Goal: Task Accomplishment & Management: Use online tool/utility

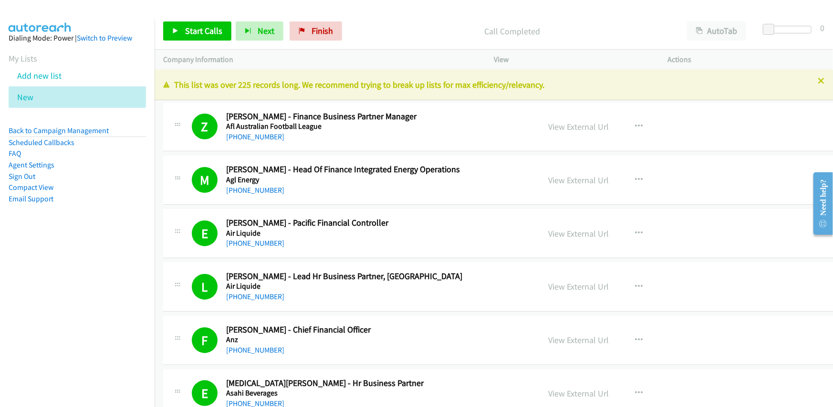
scroll to position [10014, 0]
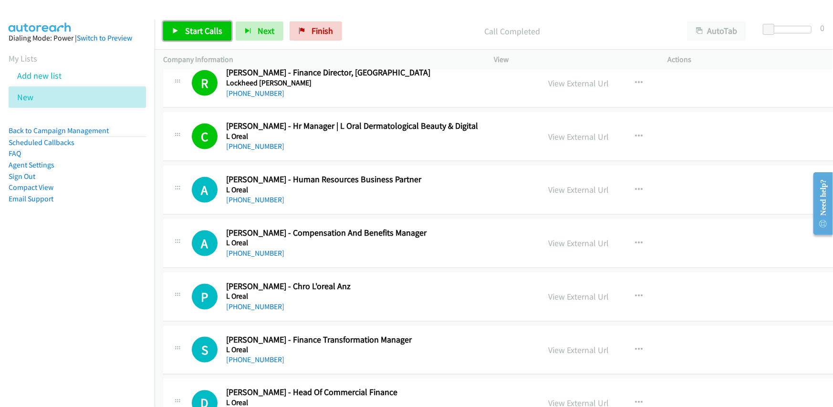
click at [190, 26] on span "Start Calls" at bounding box center [203, 30] width 37 height 11
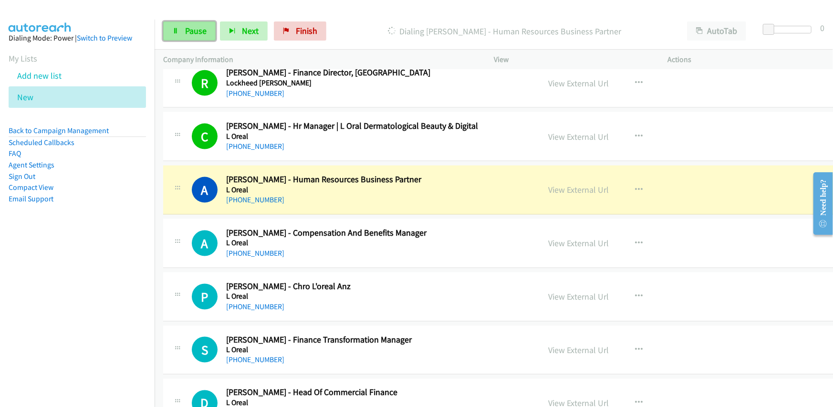
click at [185, 26] on span "Pause" at bounding box center [195, 30] width 21 height 11
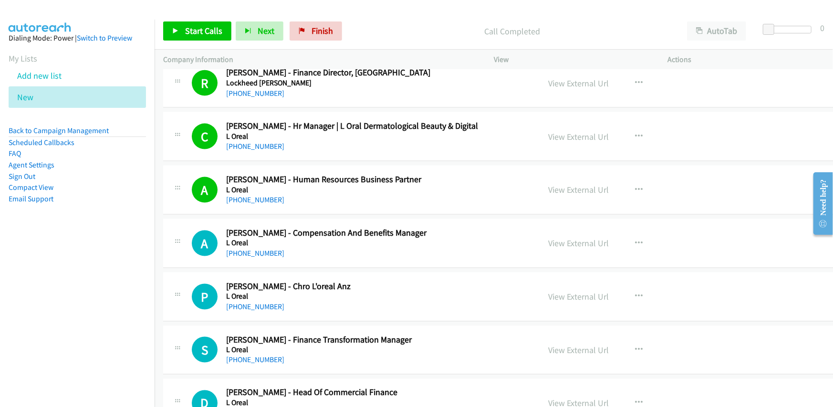
click at [351, 174] on h2 "[PERSON_NAME] - Human Resources Business Partner" at bounding box center [362, 179] width 273 height 11
click at [550, 184] on link "View External Url" at bounding box center [578, 189] width 61 height 11
click at [194, 33] on span "Start Calls" at bounding box center [203, 30] width 37 height 11
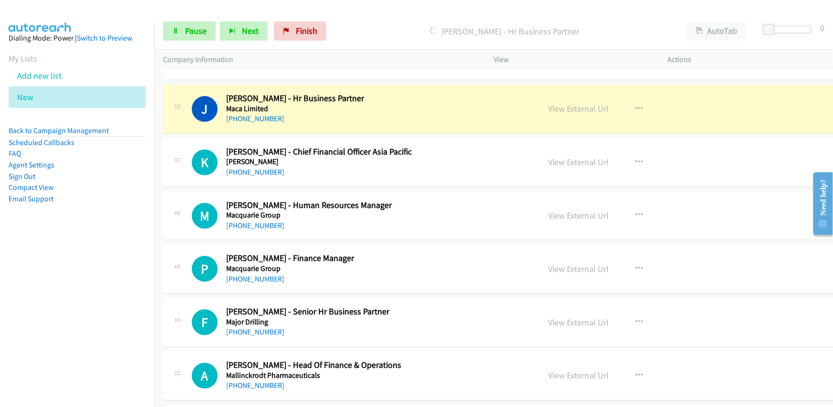
scroll to position [10730, 0]
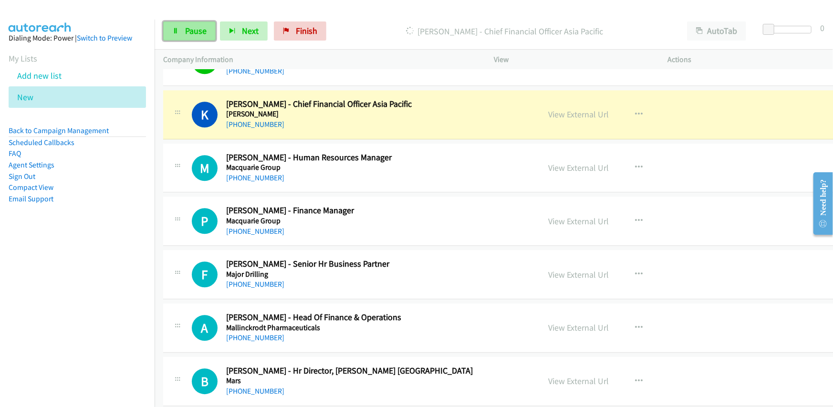
click at [189, 31] on span "Pause" at bounding box center [195, 30] width 21 height 11
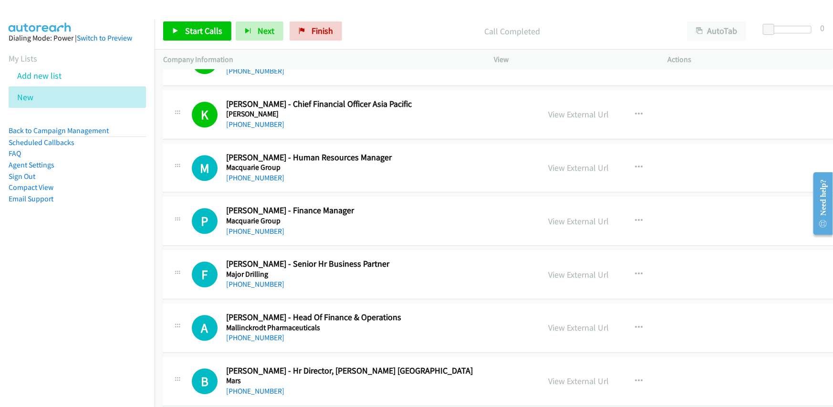
click at [406, 109] on h5 "[PERSON_NAME]" at bounding box center [362, 114] width 273 height 10
click at [548, 109] on link "View External Url" at bounding box center [578, 114] width 61 height 11
click at [199, 38] on link "Start Calls" at bounding box center [197, 30] width 68 height 19
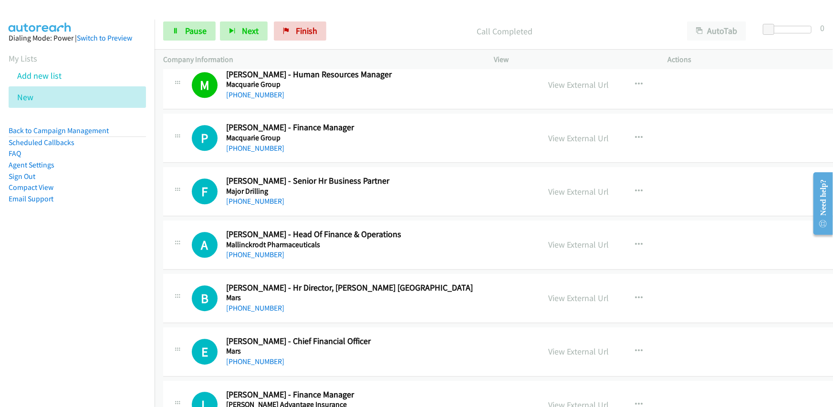
scroll to position [10825, 0]
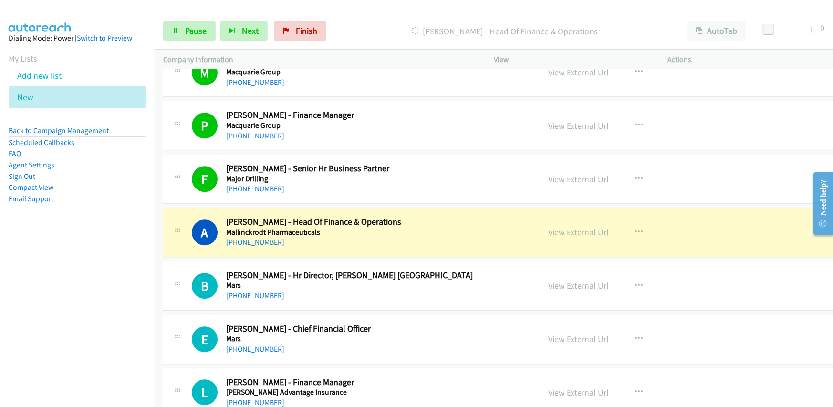
click at [387, 397] on div "[PHONE_NUMBER]" at bounding box center [362, 402] width 273 height 11
click at [548, 227] on link "View External Url" at bounding box center [578, 232] width 61 height 11
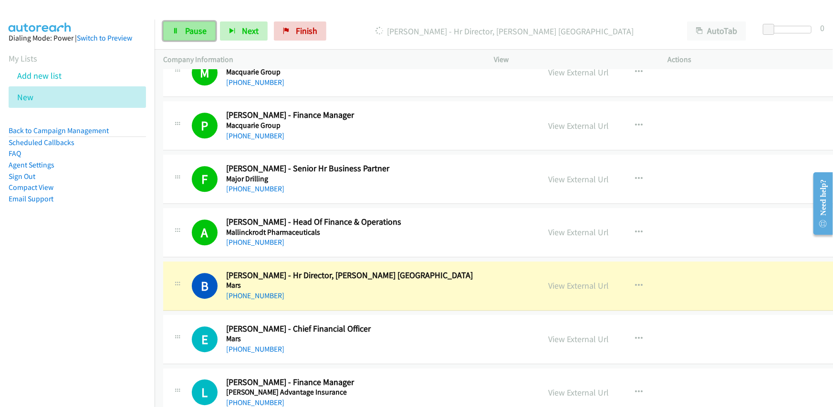
click at [191, 26] on span "Pause" at bounding box center [195, 30] width 21 height 11
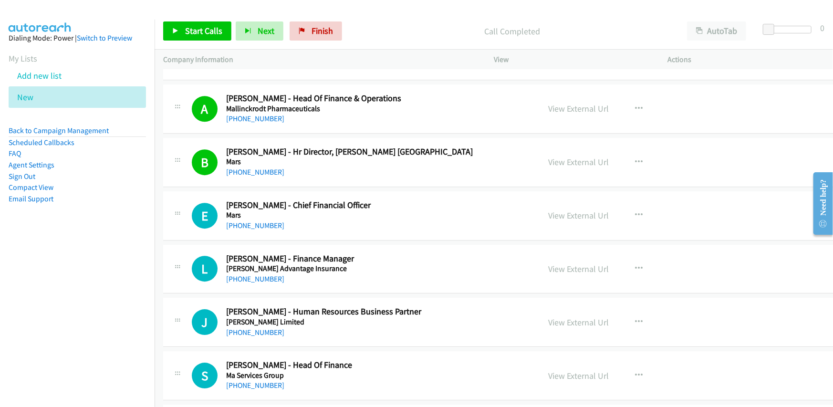
scroll to position [10968, 0]
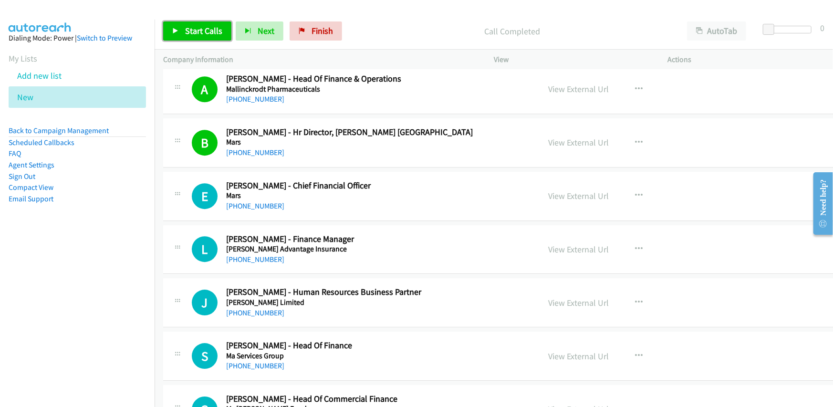
click at [199, 28] on span "Start Calls" at bounding box center [203, 30] width 37 height 11
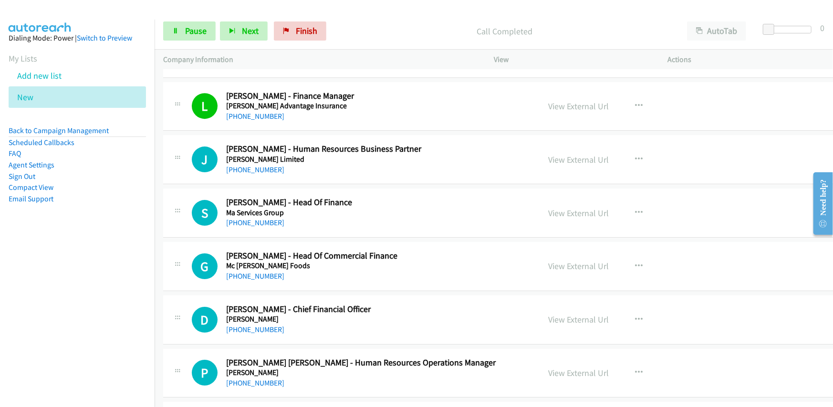
scroll to position [11159, 0]
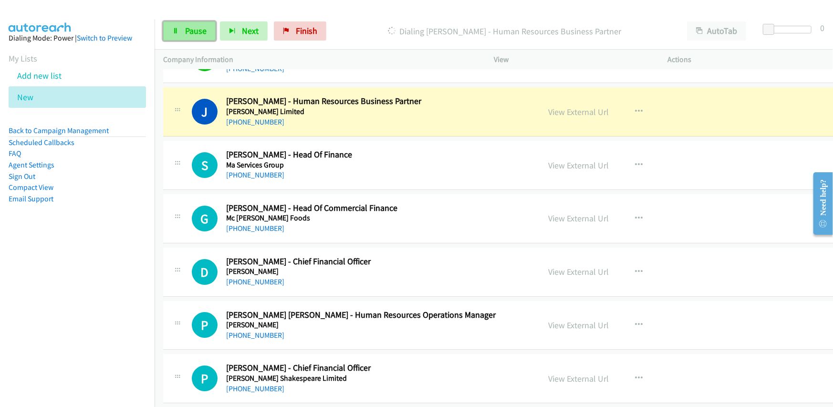
click at [180, 30] on link "Pause" at bounding box center [189, 30] width 52 height 19
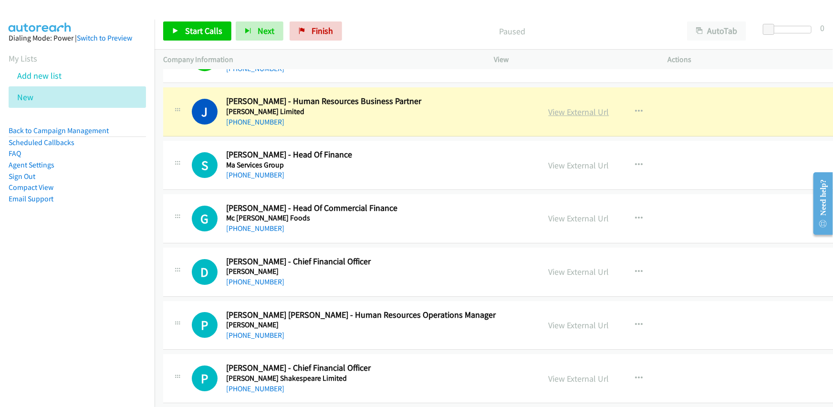
click at [548, 106] on link "View External Url" at bounding box center [578, 111] width 61 height 11
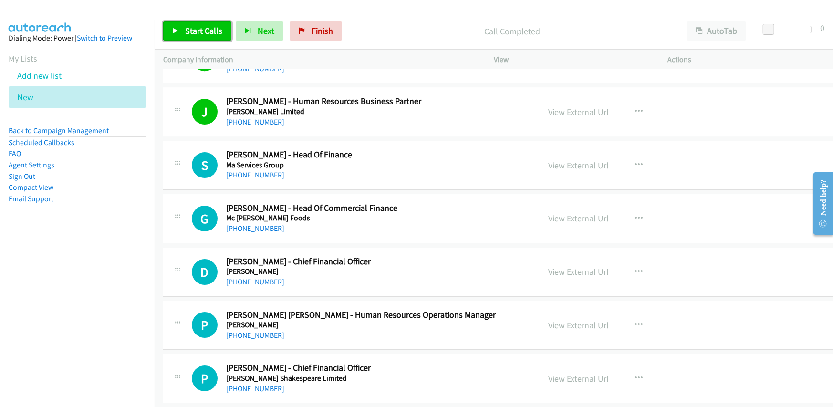
click at [195, 27] on span "Start Calls" at bounding box center [203, 30] width 37 height 11
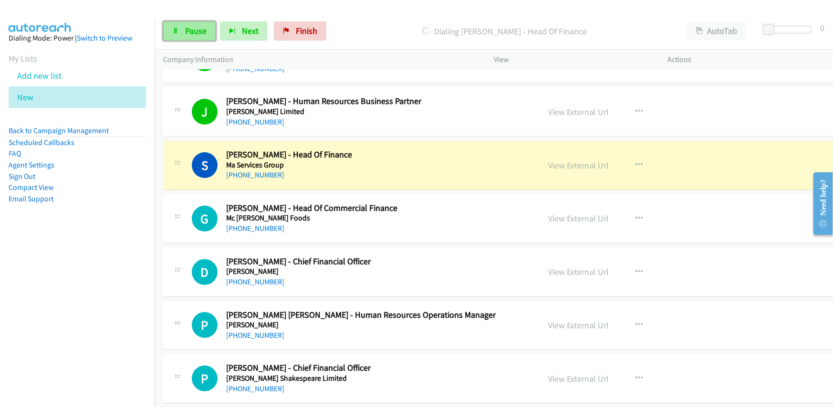
click at [191, 29] on span "Pause" at bounding box center [195, 30] width 21 height 11
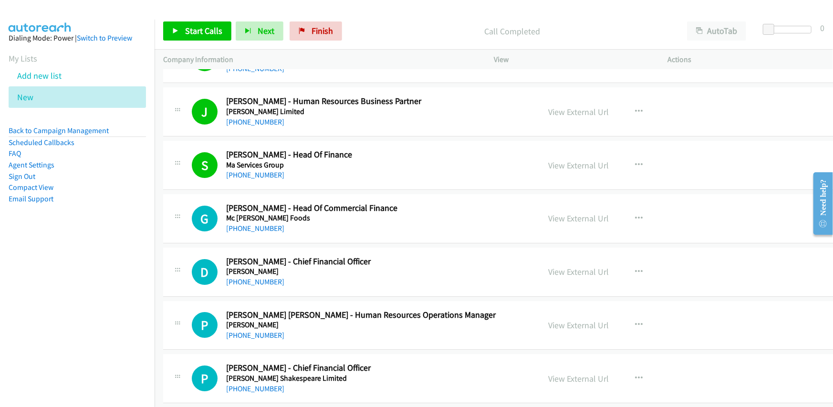
click at [393, 169] on div "[PHONE_NUMBER]" at bounding box center [362, 174] width 273 height 11
click at [549, 160] on link "View External Url" at bounding box center [578, 165] width 61 height 11
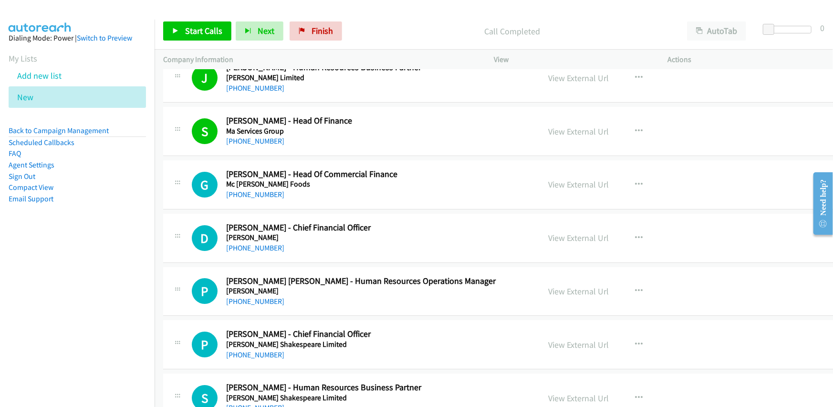
scroll to position [11254, 0]
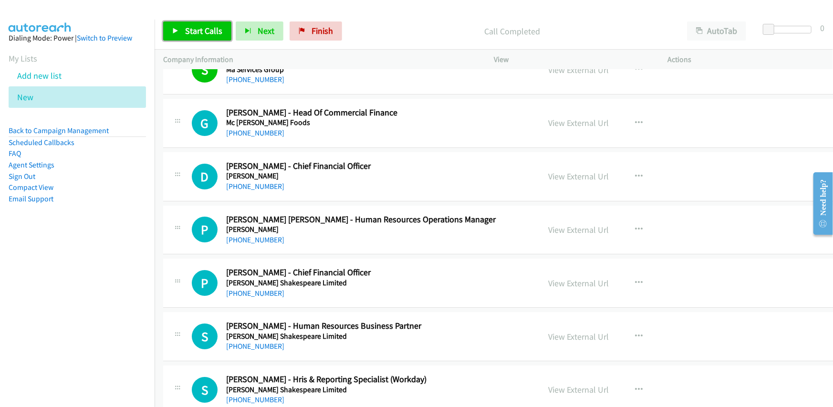
click at [205, 34] on span "Start Calls" at bounding box center [203, 30] width 37 height 11
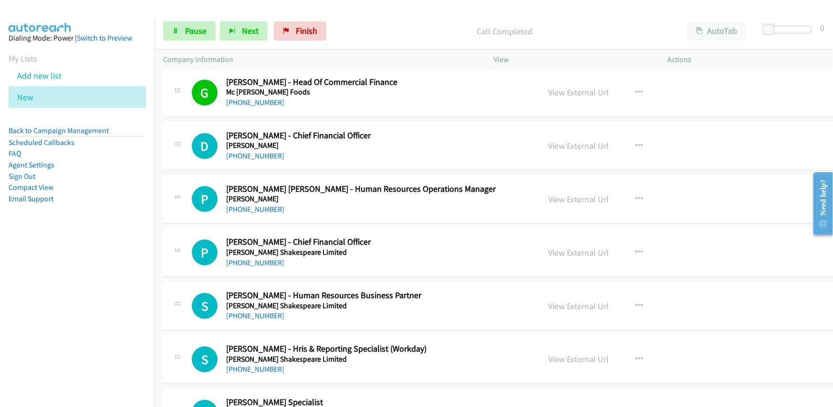
scroll to position [11302, 0]
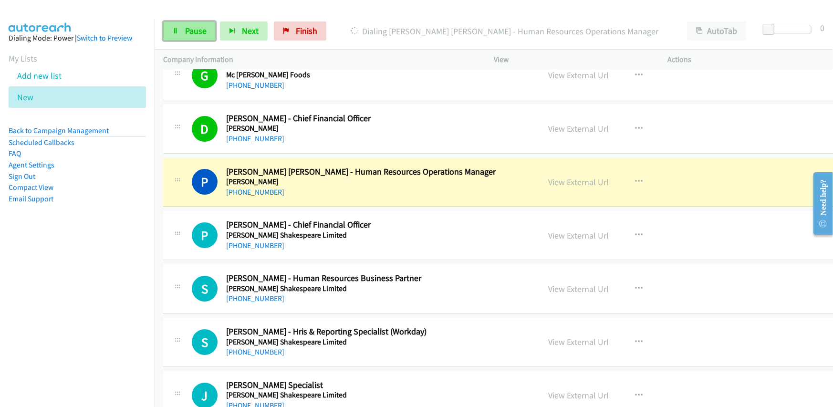
click at [194, 31] on span "Pause" at bounding box center [195, 30] width 21 height 11
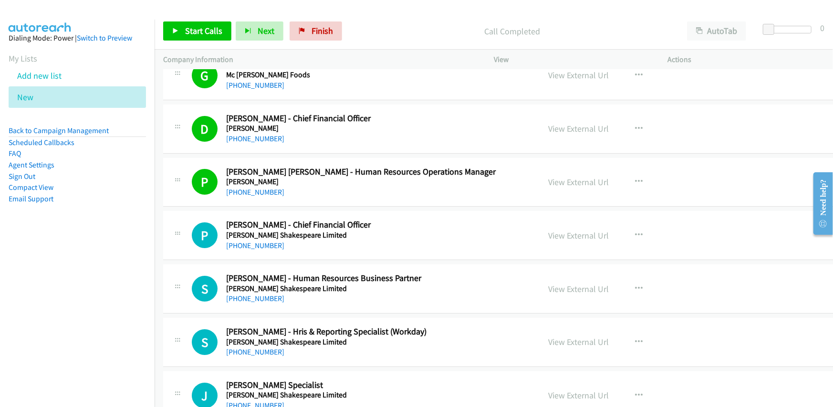
click at [445, 186] on div "[PHONE_NUMBER]" at bounding box center [362, 191] width 273 height 11
click at [548, 176] on link "View External Url" at bounding box center [578, 181] width 61 height 11
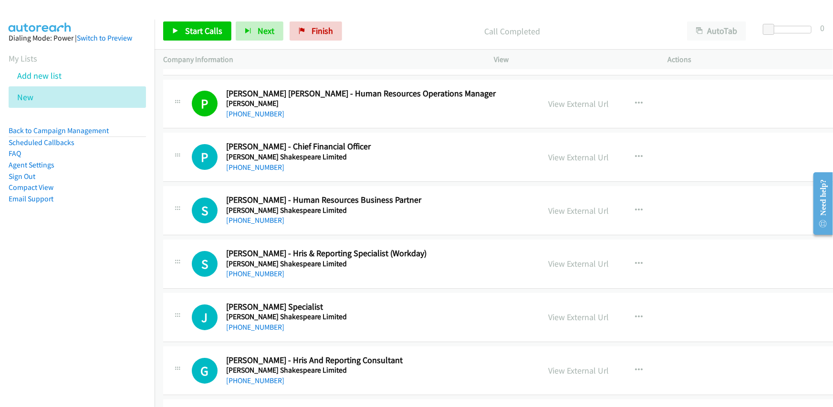
scroll to position [11397, 0]
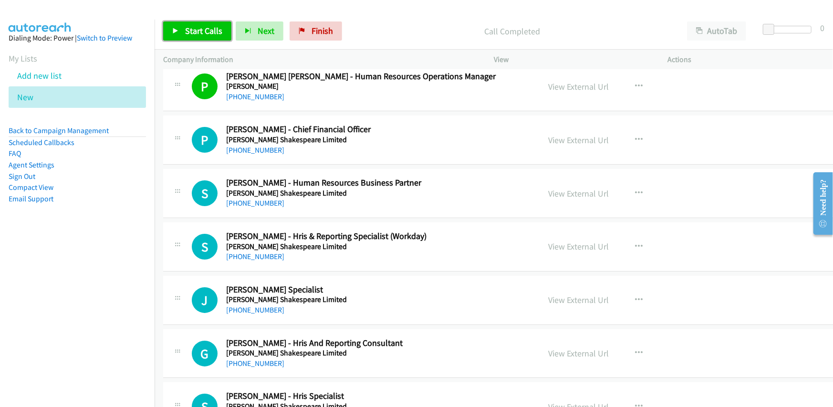
click at [196, 29] on span "Start Calls" at bounding box center [203, 30] width 37 height 11
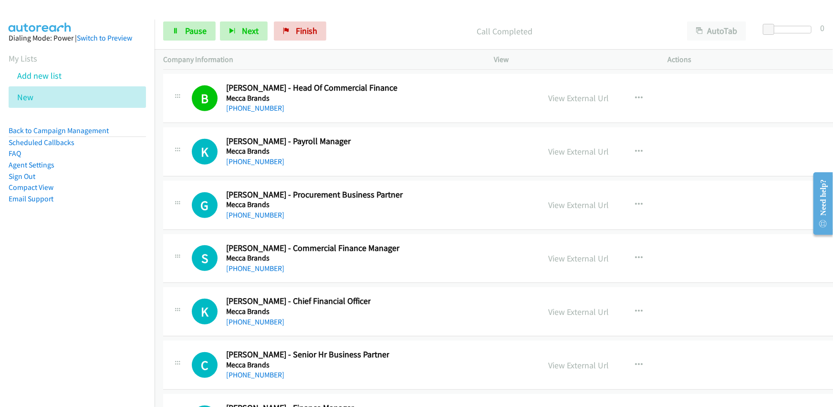
scroll to position [11827, 0]
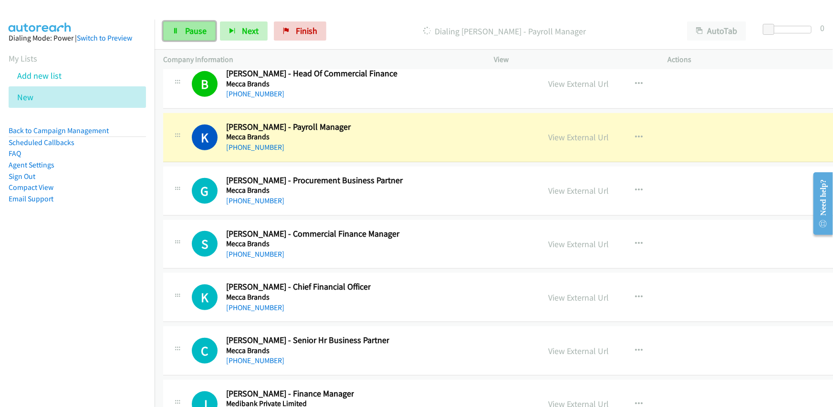
click at [195, 27] on span "Pause" at bounding box center [195, 30] width 21 height 11
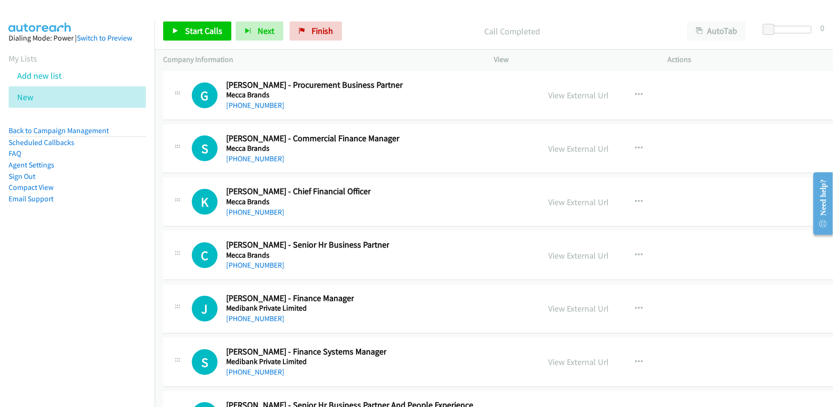
scroll to position [11874, 0]
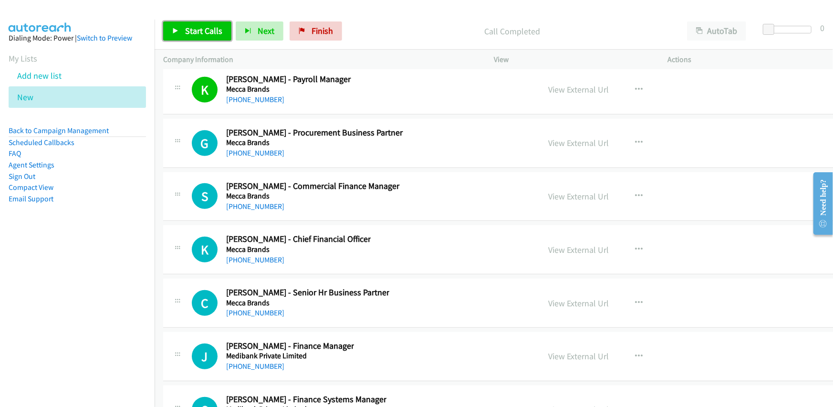
click at [205, 33] on span "Start Calls" at bounding box center [203, 30] width 37 height 11
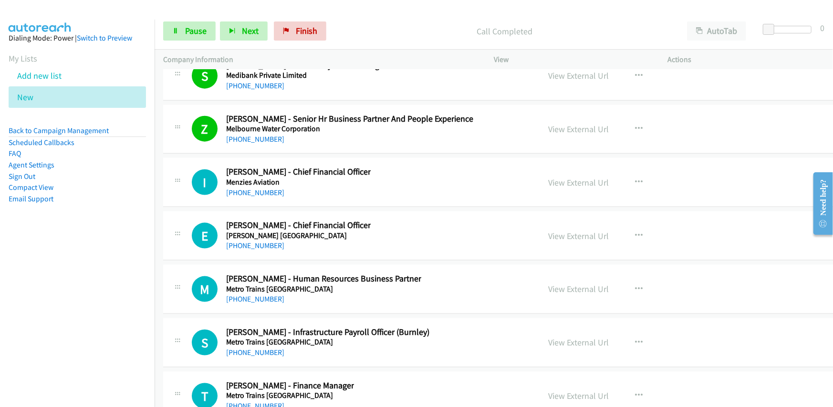
scroll to position [12256, 0]
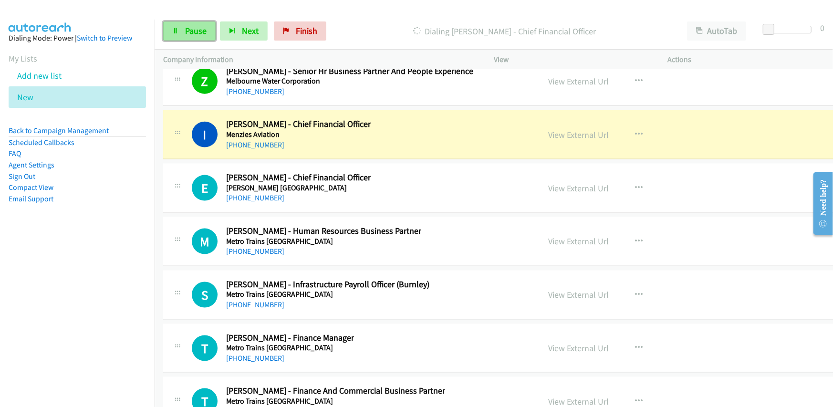
click at [194, 34] on span "Pause" at bounding box center [195, 30] width 21 height 11
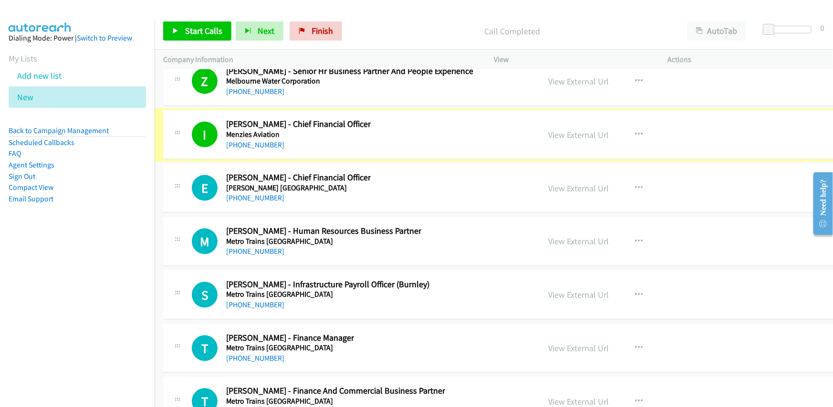
scroll to position [12304, 0]
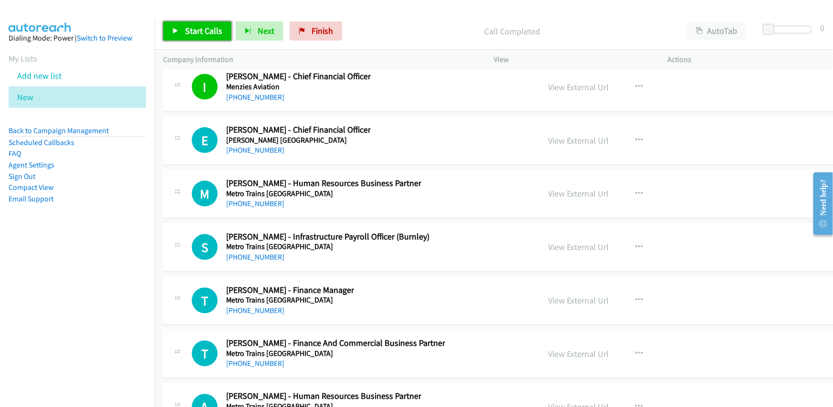
click at [199, 27] on span "Start Calls" at bounding box center [203, 30] width 37 height 11
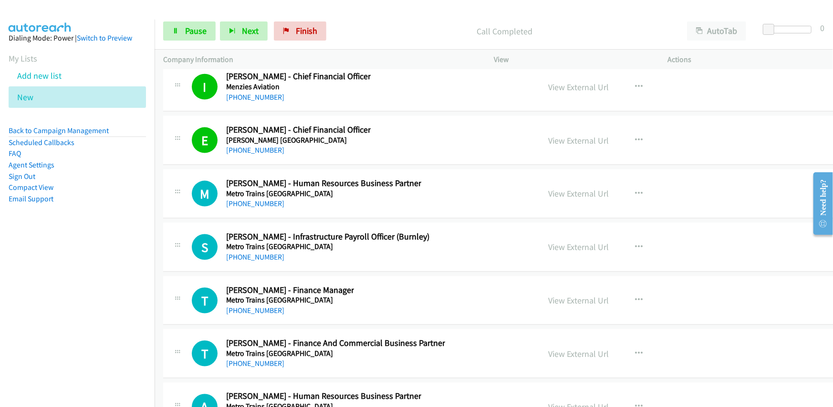
scroll to position [12351, 0]
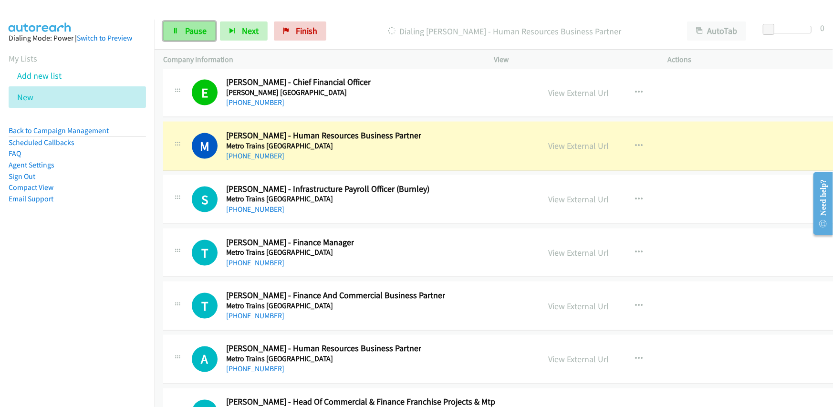
click at [194, 28] on span "Pause" at bounding box center [195, 30] width 21 height 11
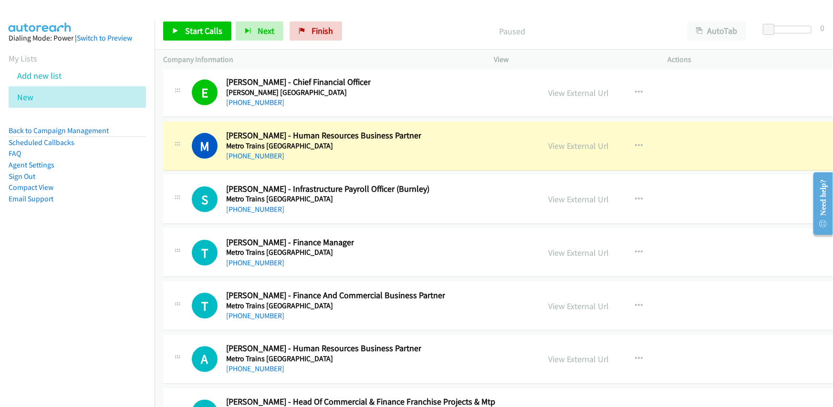
click at [426, 130] on div "M Callback Scheduled [PERSON_NAME] - Human Resources Business Partner Metro Tra…" at bounding box center [362, 145] width 340 height 31
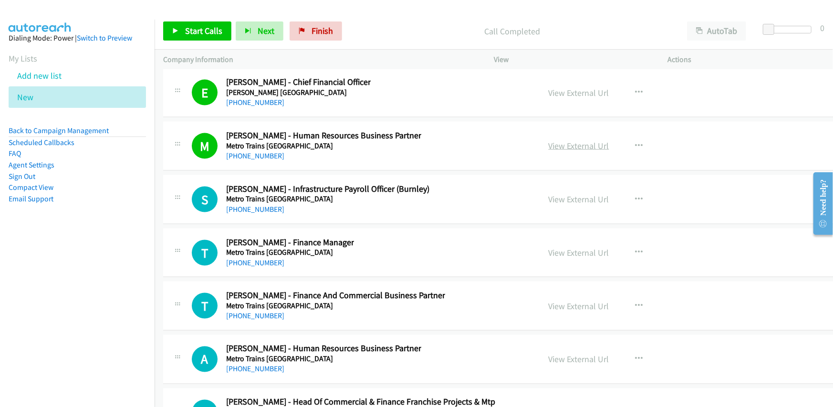
click at [548, 140] on link "View External Url" at bounding box center [578, 145] width 61 height 11
click at [194, 33] on span "Start Calls" at bounding box center [203, 30] width 37 height 11
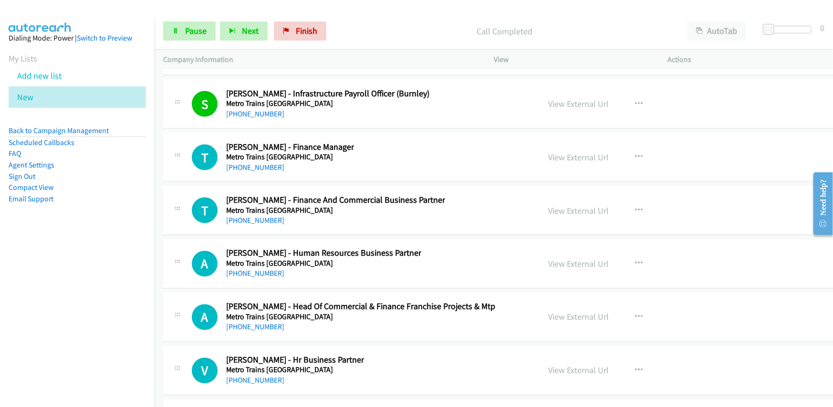
scroll to position [12494, 0]
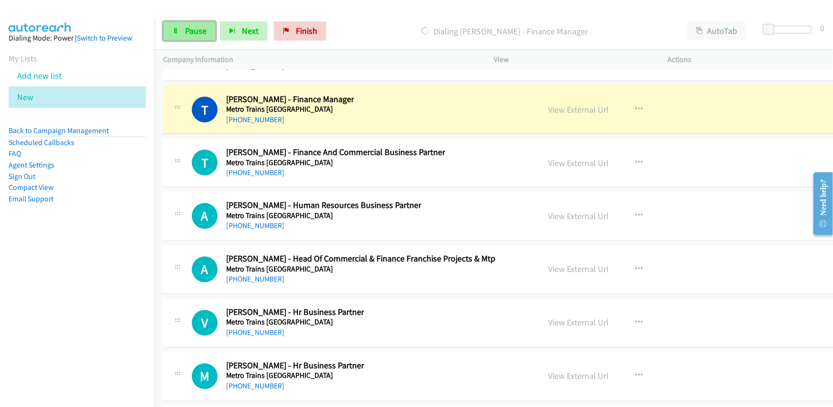
click at [184, 25] on link "Pause" at bounding box center [189, 30] width 52 height 19
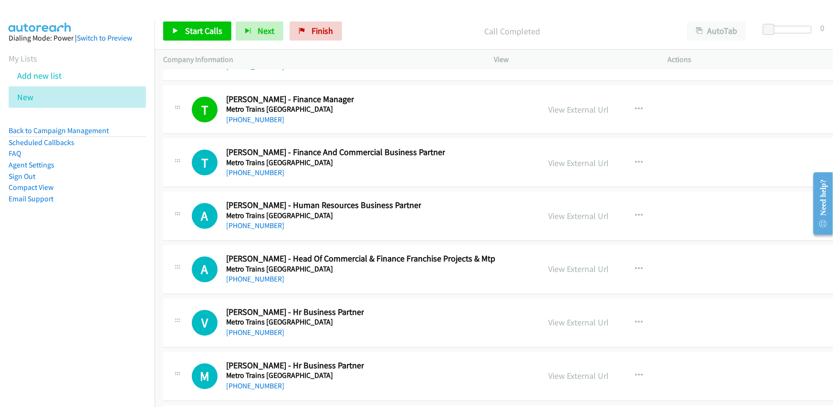
click at [364, 167] on div "[PHONE_NUMBER]" at bounding box center [335, 172] width 219 height 11
click at [196, 35] on span "Start Calls" at bounding box center [203, 30] width 37 height 11
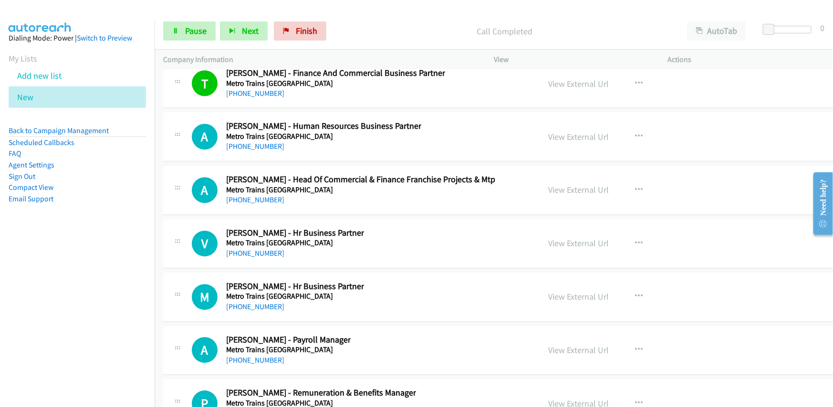
scroll to position [12590, 0]
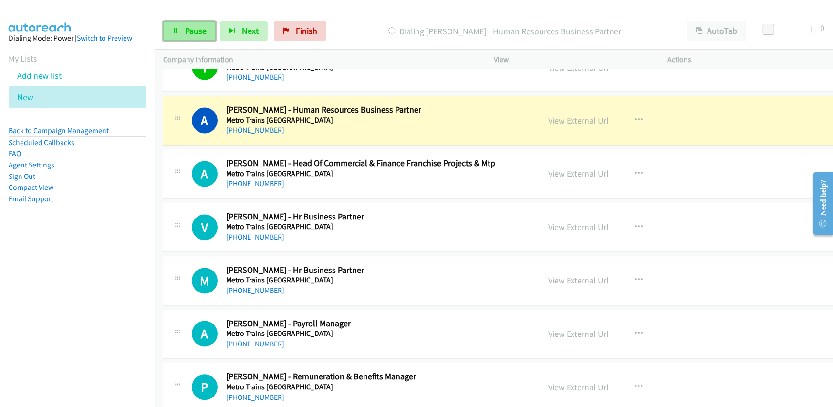
click at [182, 33] on link "Pause" at bounding box center [189, 30] width 52 height 19
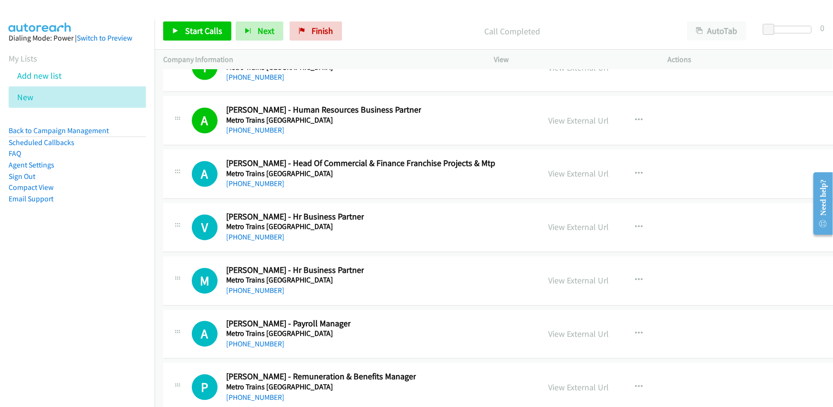
click at [402, 125] on div "[PHONE_NUMBER]" at bounding box center [323, 130] width 195 height 11
click at [552, 115] on link "View External Url" at bounding box center [578, 120] width 61 height 11
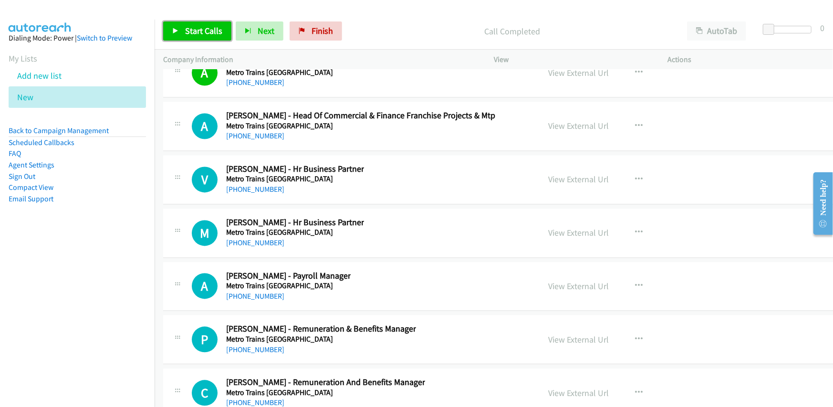
click at [190, 31] on span "Start Calls" at bounding box center [203, 30] width 37 height 11
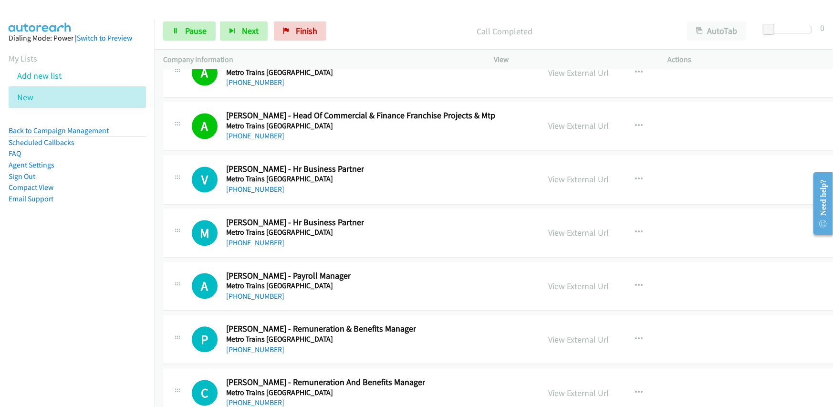
click at [378, 164] on div "V Callback Scheduled [PERSON_NAME] - Hr Business Partner Metro Trains [GEOGRAPH…" at bounding box center [362, 179] width 340 height 31
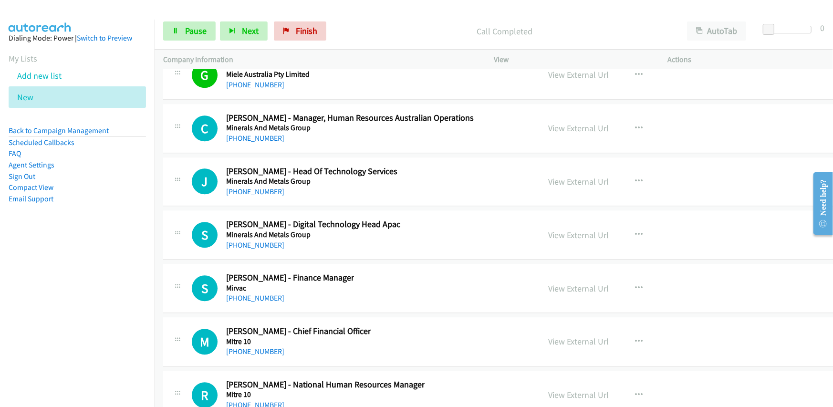
scroll to position [13019, 0]
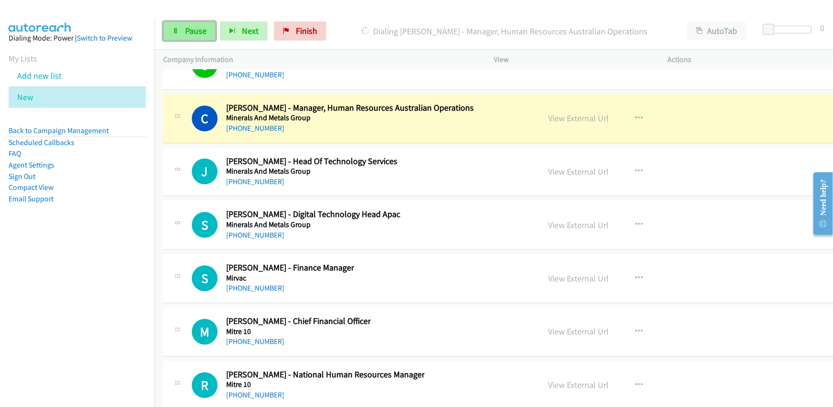
click at [185, 27] on span "Pause" at bounding box center [195, 30] width 21 height 11
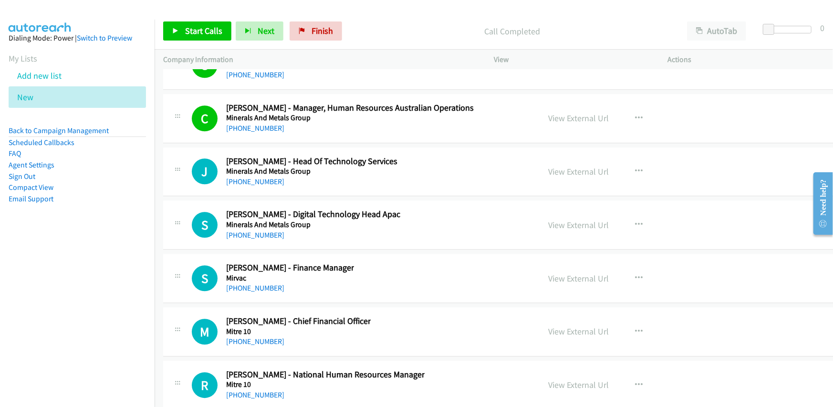
click at [790, 57] on p "Actions" at bounding box center [746, 59] width 157 height 11
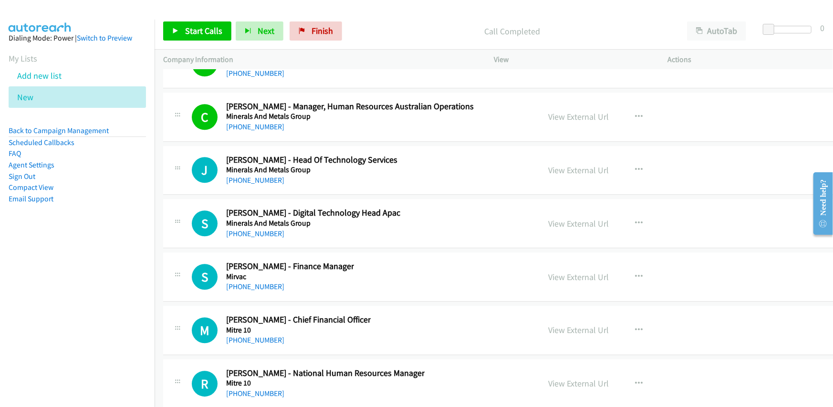
scroll to position [12971, 0]
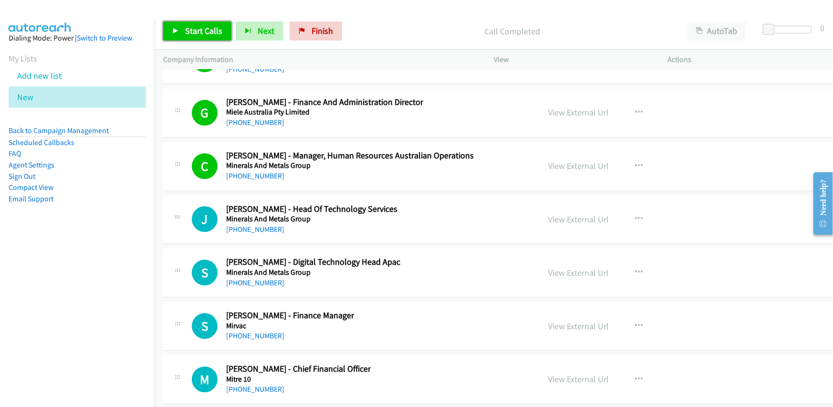
click at [196, 24] on link "Start Calls" at bounding box center [197, 30] width 68 height 19
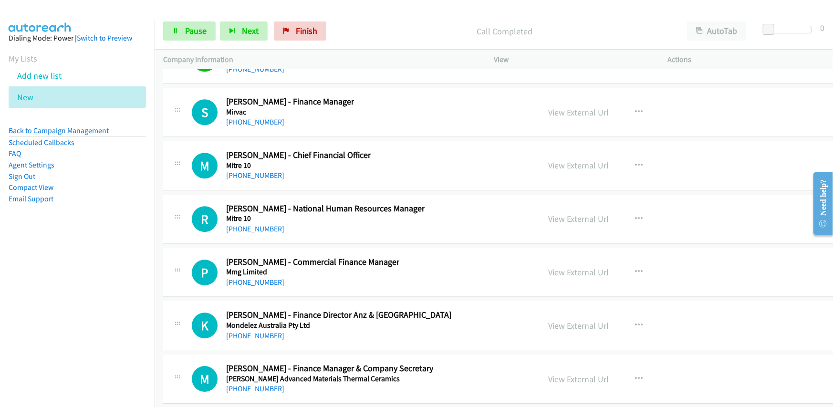
scroll to position [13162, 0]
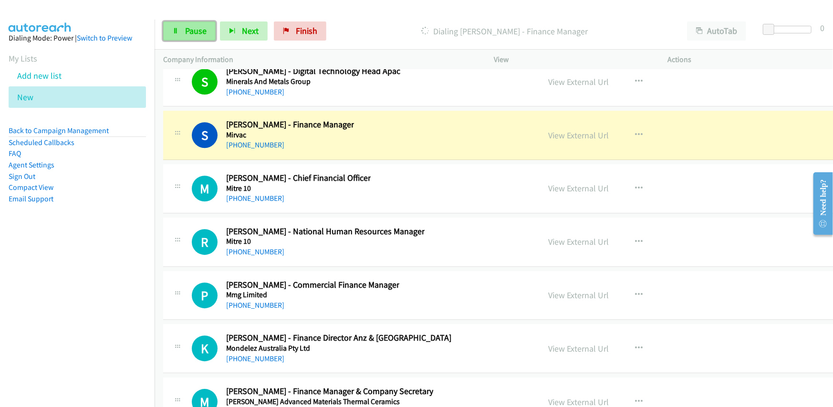
click at [191, 34] on span "Pause" at bounding box center [195, 30] width 21 height 11
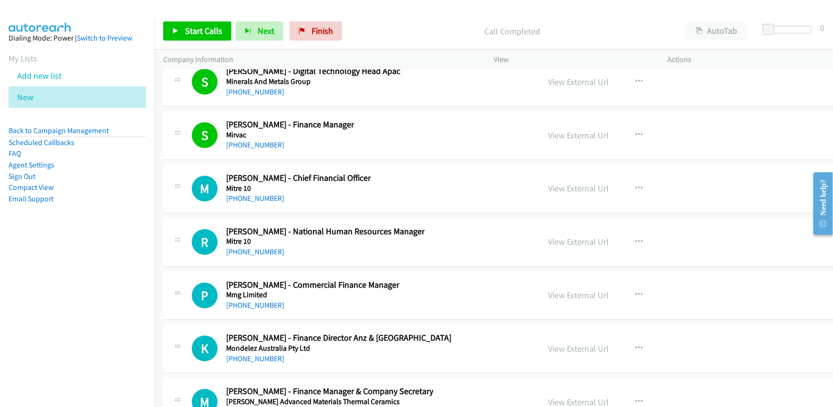
click at [396, 119] on div "S Callback Scheduled [PERSON_NAME] - Finance Manager Mirvac [GEOGRAPHIC_DATA]/[…" at bounding box center [362, 134] width 340 height 31
click at [560, 130] on link "View External Url" at bounding box center [578, 135] width 61 height 11
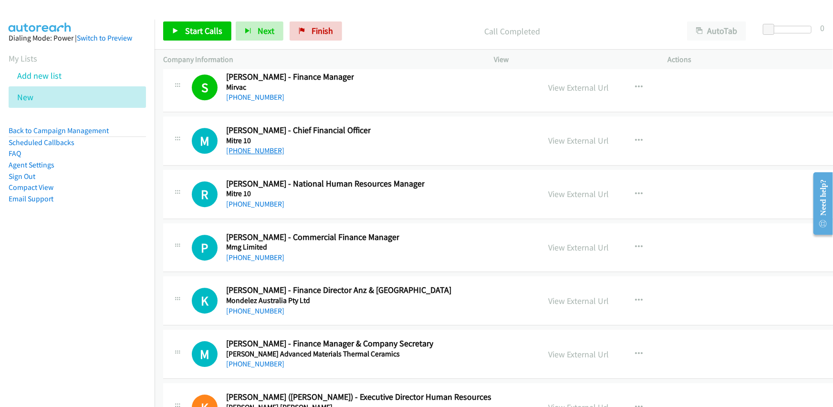
click at [255, 146] on link "[PHONE_NUMBER]" at bounding box center [255, 150] width 58 height 9
click at [428, 125] on div "M Callback Scheduled [PERSON_NAME] - Chief Financial Officer Mitre 10 [GEOGRAPH…" at bounding box center [362, 140] width 340 height 31
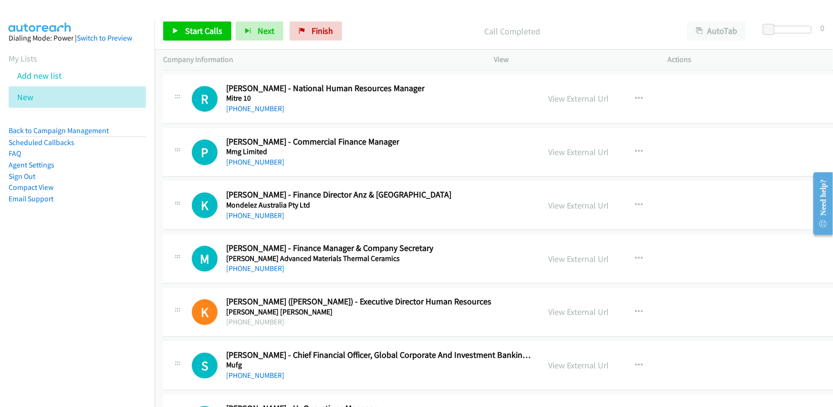
scroll to position [13257, 0]
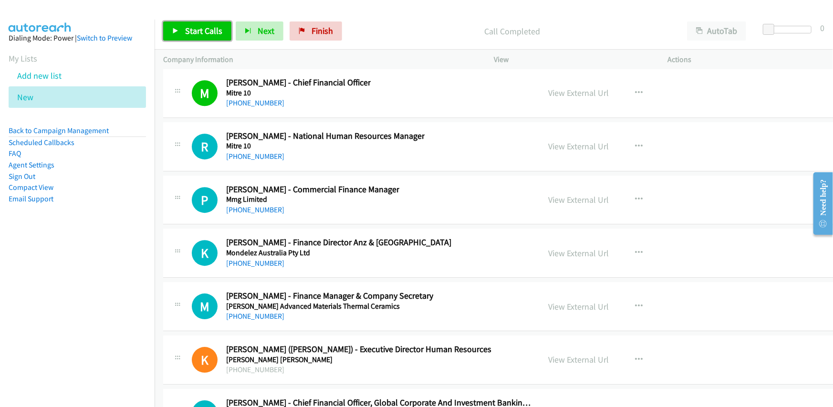
click at [188, 33] on span "Start Calls" at bounding box center [203, 30] width 37 height 11
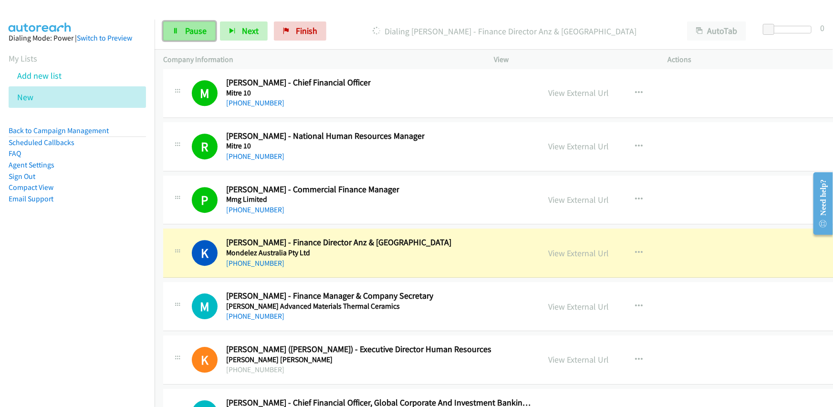
click at [180, 33] on link "Pause" at bounding box center [189, 30] width 52 height 19
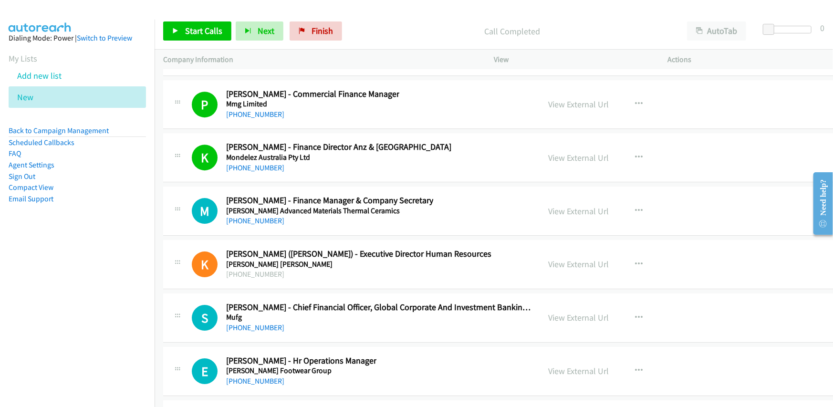
scroll to position [13448, 0]
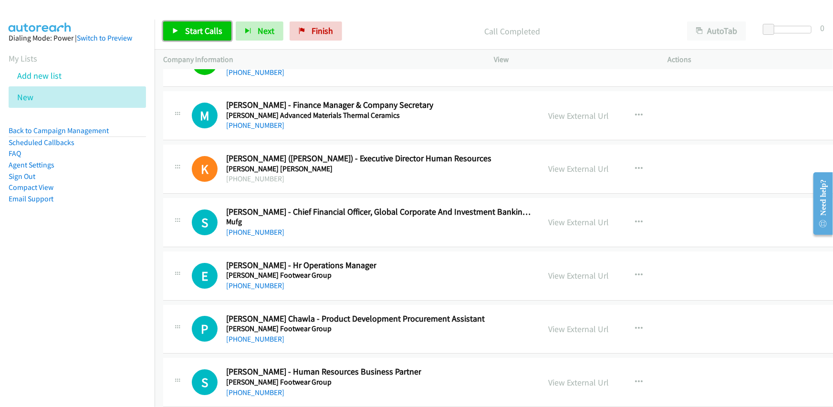
click at [199, 30] on span "Start Calls" at bounding box center [203, 30] width 37 height 11
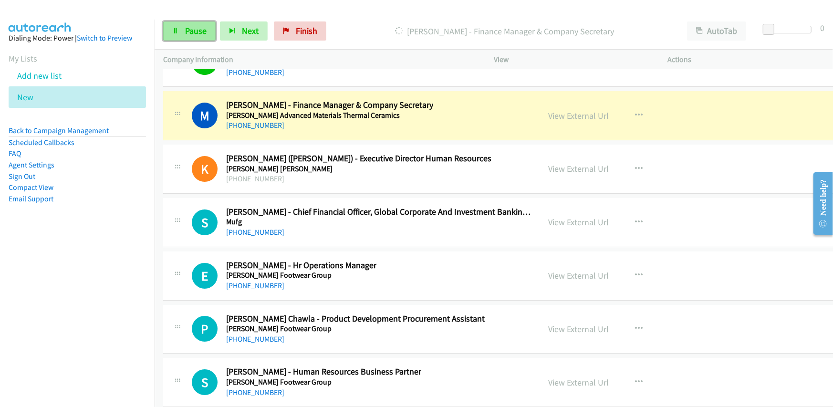
click at [186, 29] on span "Pause" at bounding box center [195, 30] width 21 height 11
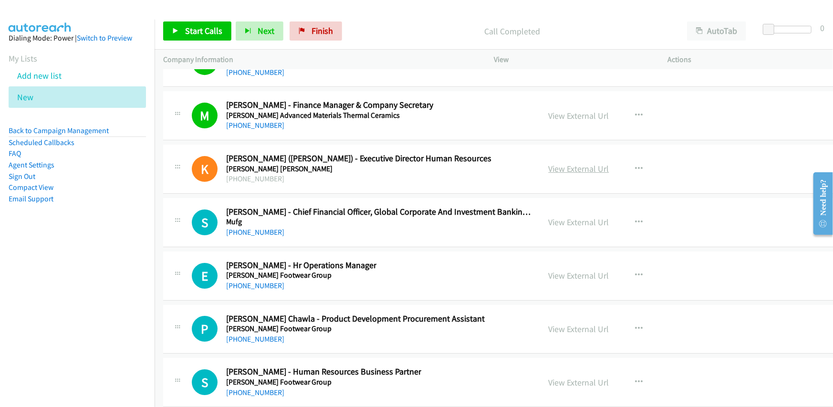
click at [550, 163] on link "View External Url" at bounding box center [578, 168] width 61 height 11
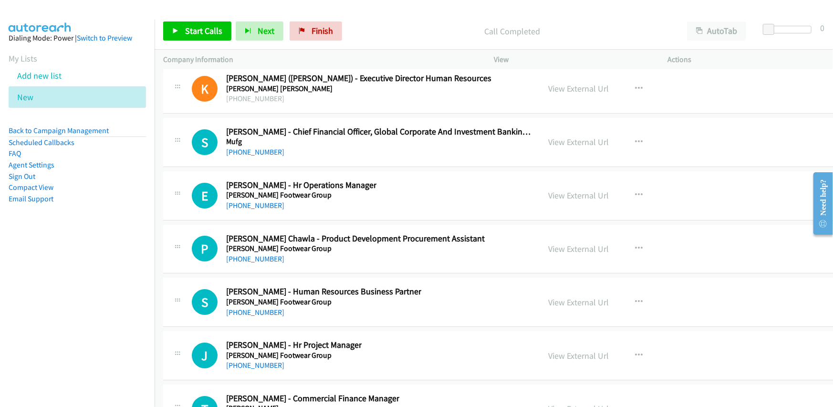
scroll to position [13543, 0]
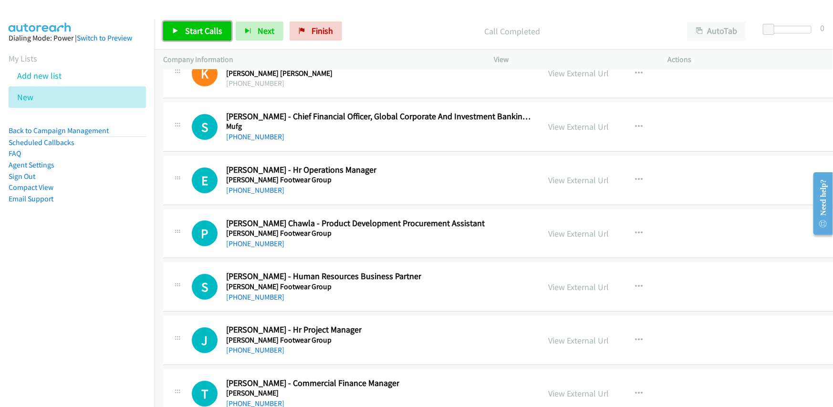
click at [196, 28] on span "Start Calls" at bounding box center [203, 30] width 37 height 11
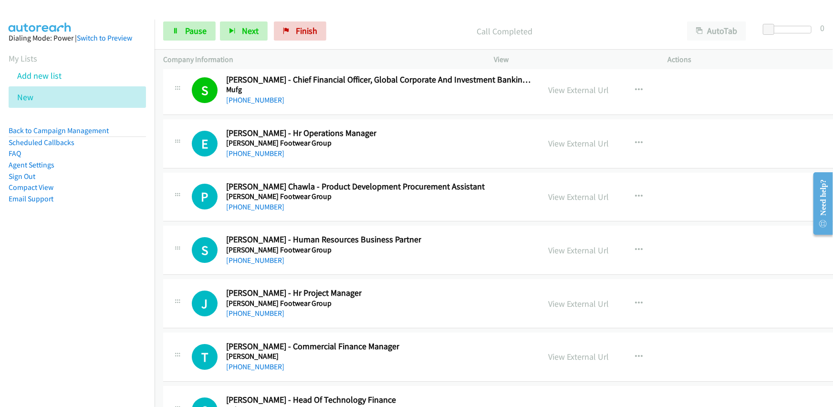
scroll to position [13591, 0]
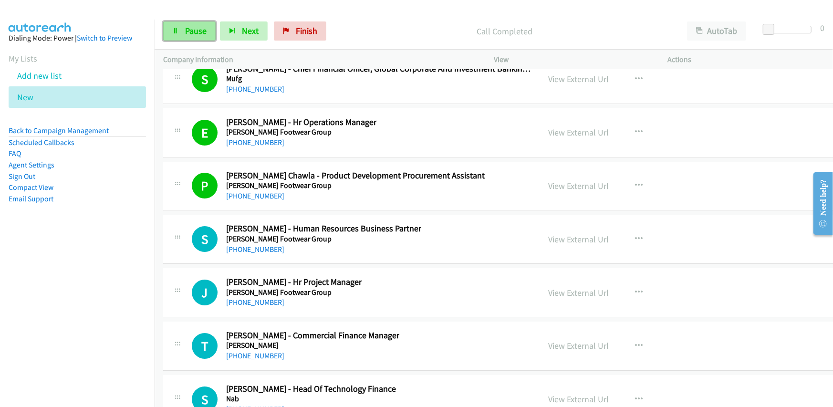
click at [188, 30] on span "Pause" at bounding box center [195, 30] width 21 height 11
click at [548, 180] on link "View External Url" at bounding box center [578, 185] width 61 height 11
click at [206, 31] on span "Start Calls" at bounding box center [203, 30] width 37 height 11
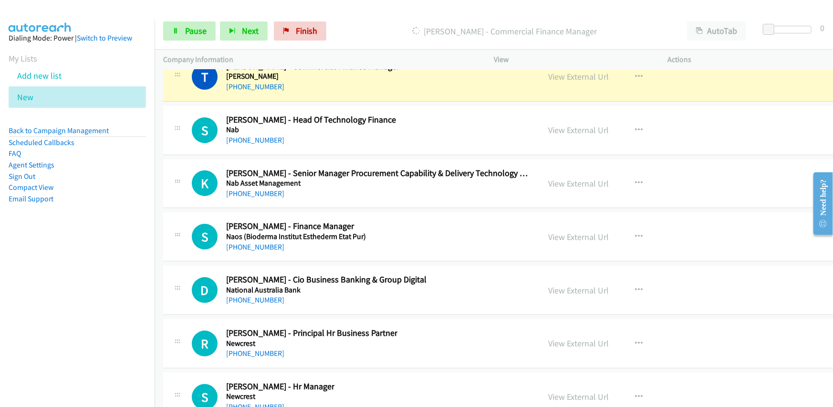
scroll to position [13877, 0]
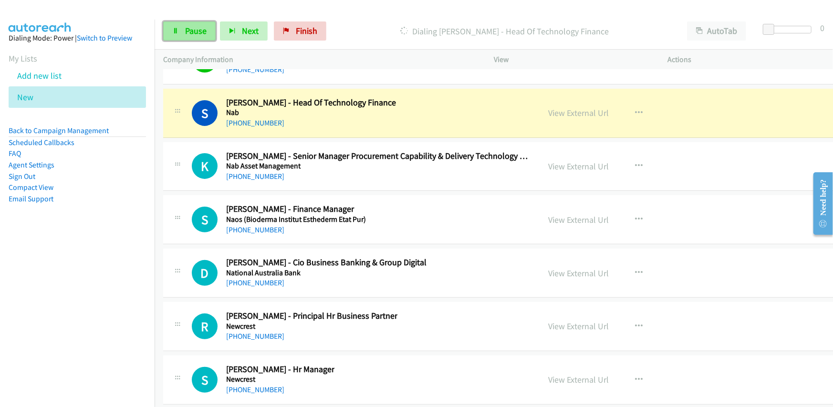
click at [191, 28] on span "Pause" at bounding box center [195, 30] width 21 height 11
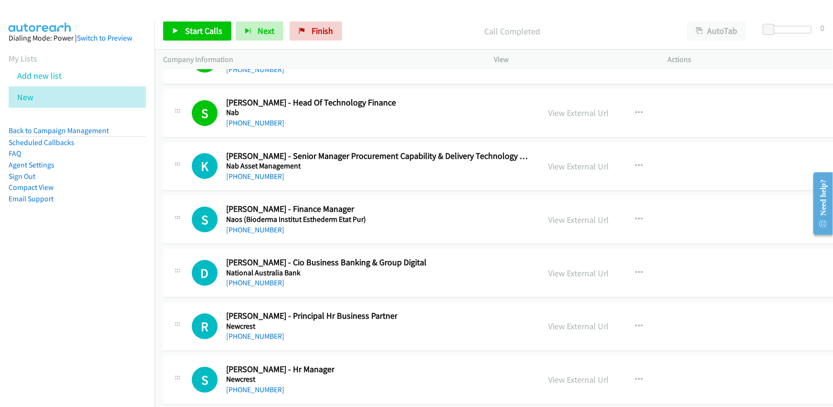
click at [436, 111] on div "S Callback Scheduled [PERSON_NAME] - Head Of Technology Finance Nab [GEOGRAPHIC…" at bounding box center [362, 112] width 340 height 31
click at [192, 30] on span "Start Calls" at bounding box center [203, 30] width 37 height 11
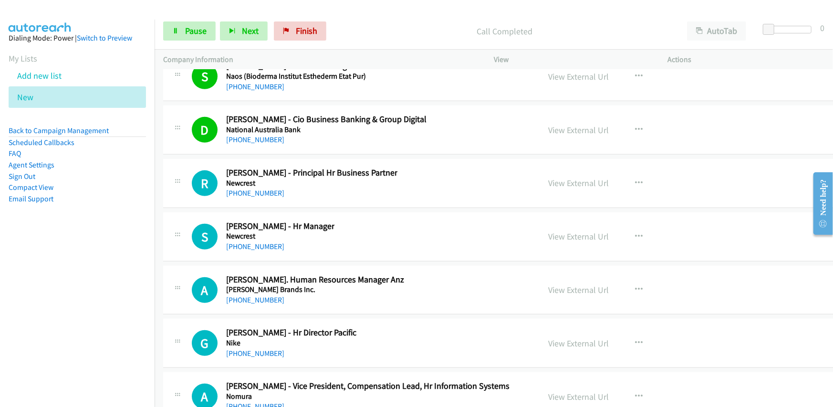
scroll to position [14068, 0]
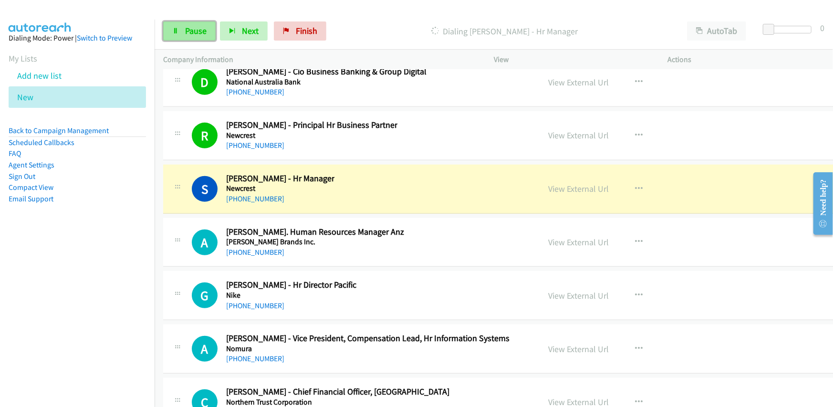
click at [179, 33] on link "Pause" at bounding box center [189, 30] width 52 height 19
click at [548, 183] on link "View External Url" at bounding box center [578, 188] width 61 height 11
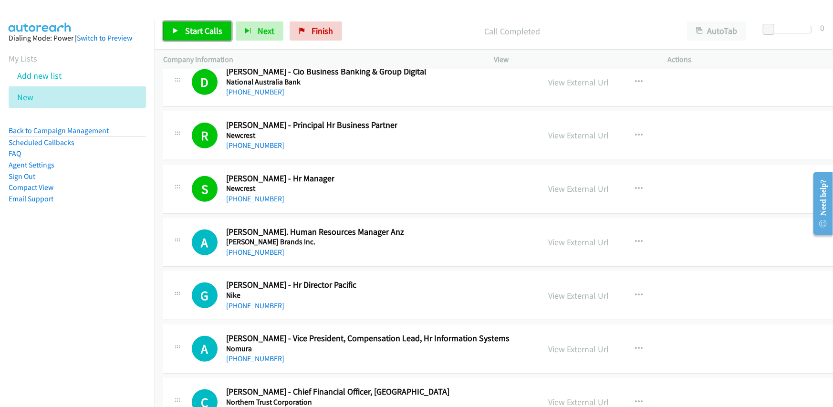
click at [206, 33] on span "Start Calls" at bounding box center [203, 30] width 37 height 11
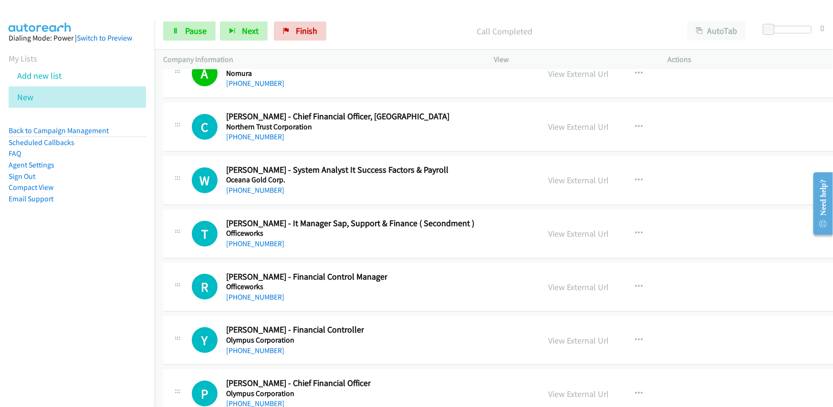
scroll to position [14354, 0]
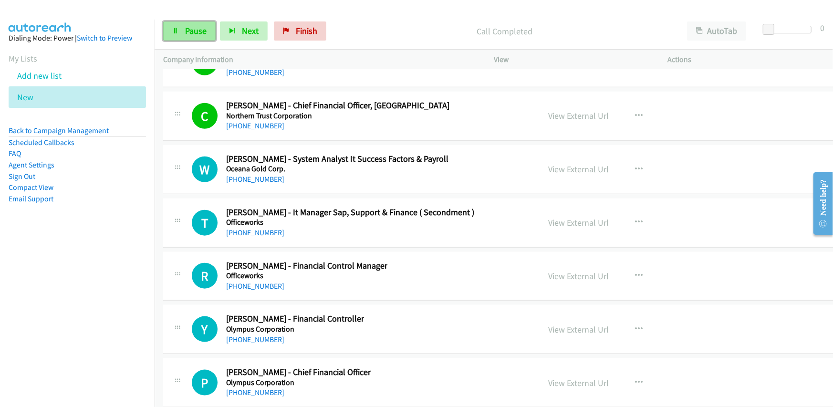
click at [194, 33] on span "Pause" at bounding box center [195, 30] width 21 height 11
click at [194, 26] on span "Start Calls" at bounding box center [203, 30] width 37 height 11
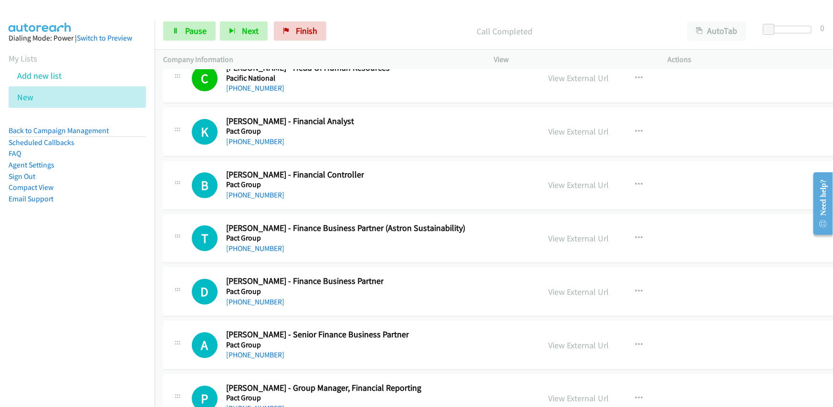
scroll to position [15260, 0]
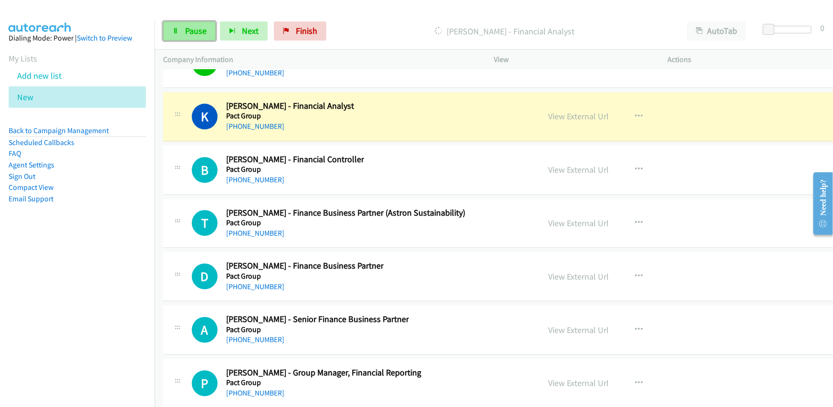
click at [185, 29] on span "Pause" at bounding box center [195, 30] width 21 height 11
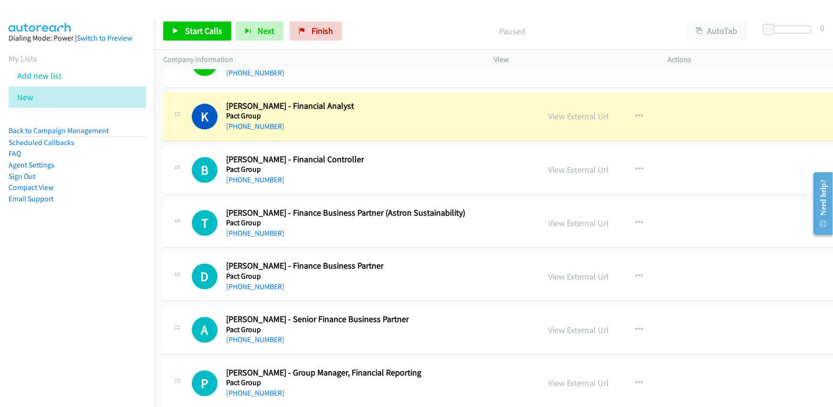
click at [413, 111] on div "K Callback Scheduled [PERSON_NAME] - Financial Analyst Pact Group [GEOGRAPHIC_D…" at bounding box center [362, 116] width 340 height 31
click at [549, 111] on link "View External Url" at bounding box center [578, 116] width 61 height 11
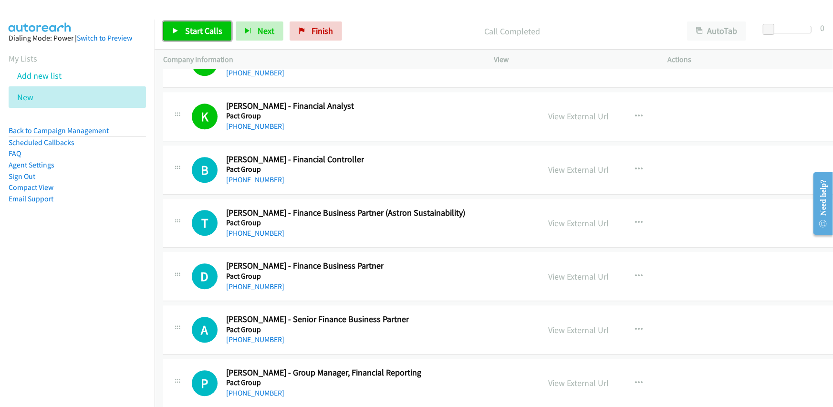
click at [185, 30] on span "Start Calls" at bounding box center [203, 30] width 37 height 11
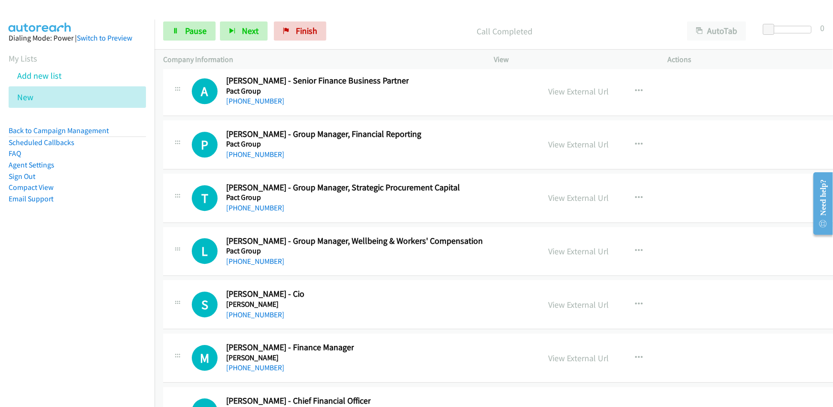
scroll to position [15451, 0]
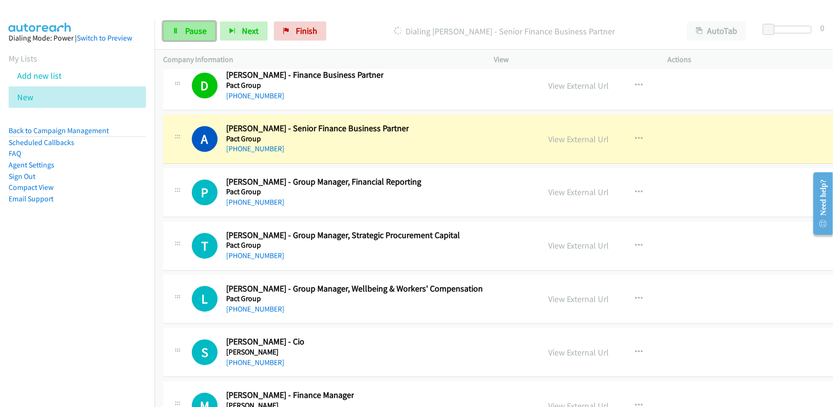
click at [187, 27] on span "Pause" at bounding box center [195, 30] width 21 height 11
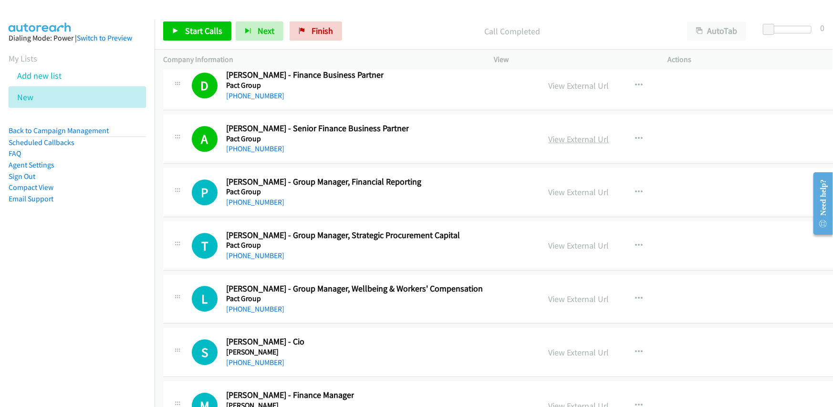
click at [548, 134] on link "View External Url" at bounding box center [578, 139] width 61 height 11
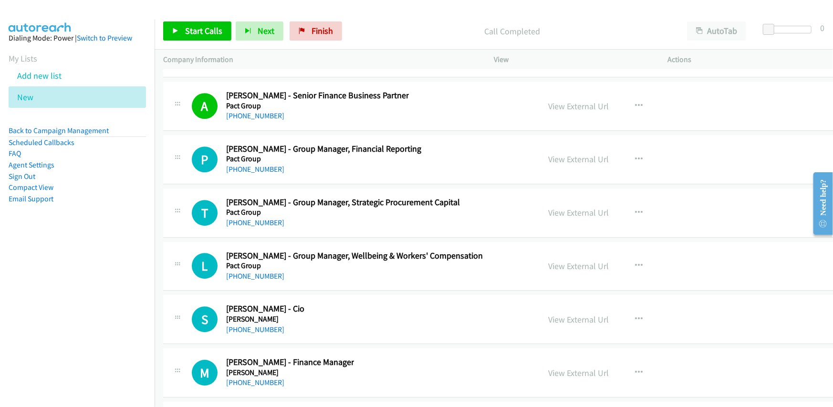
scroll to position [15499, 0]
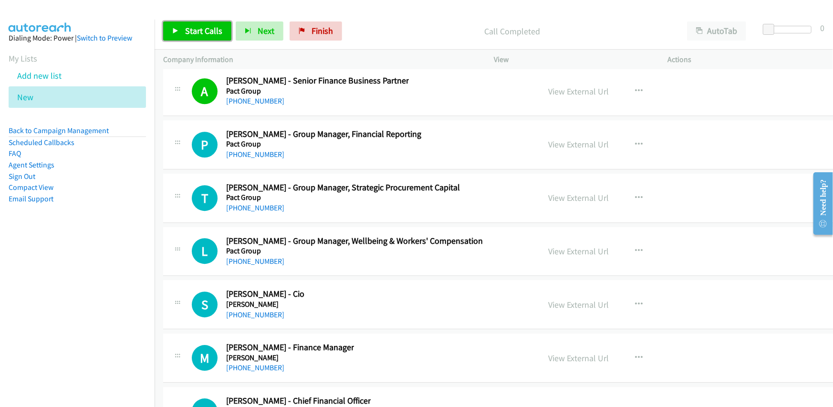
click at [195, 31] on span "Start Calls" at bounding box center [203, 30] width 37 height 11
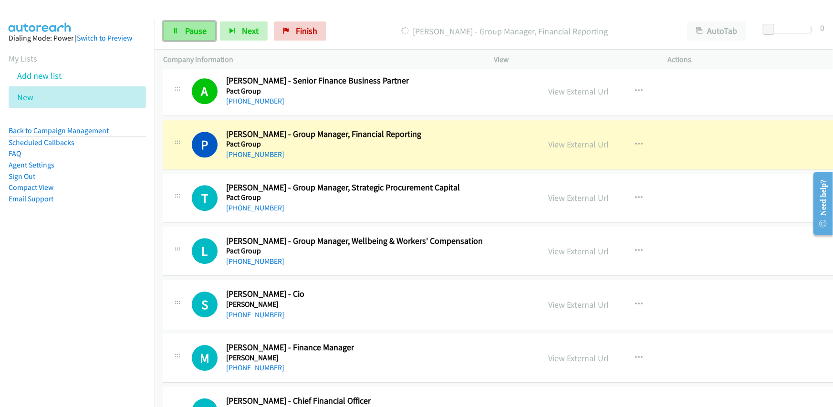
click at [196, 30] on span "Pause" at bounding box center [195, 30] width 21 height 11
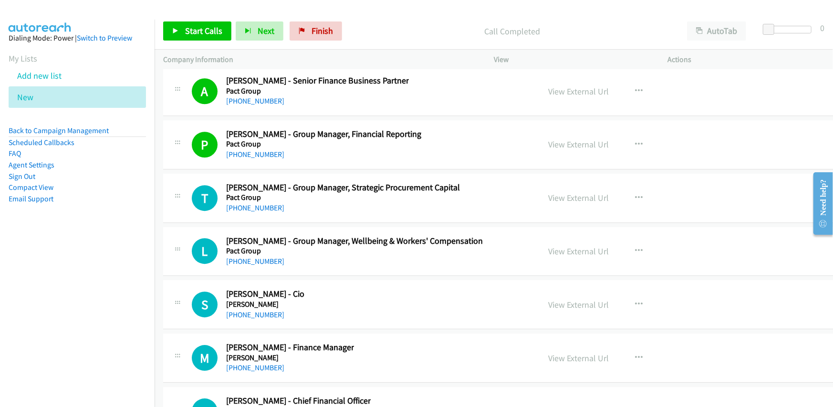
click at [449, 129] on div "P Callback Scheduled [PERSON_NAME] - Group Manager, Financial Reporting Pact Gr…" at bounding box center [362, 144] width 340 height 31
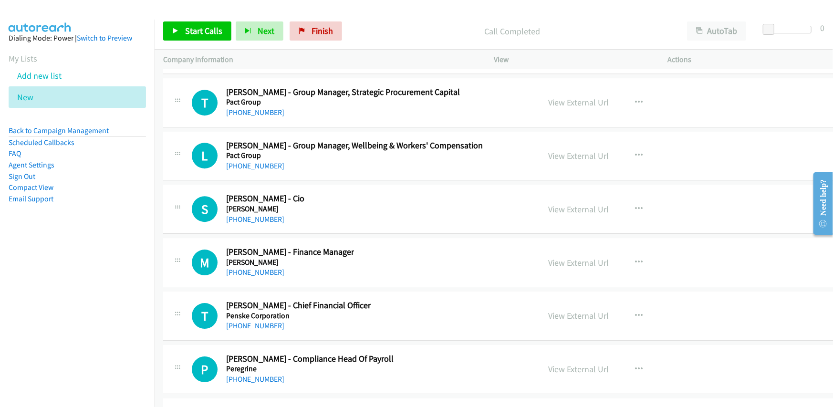
scroll to position [15546, 0]
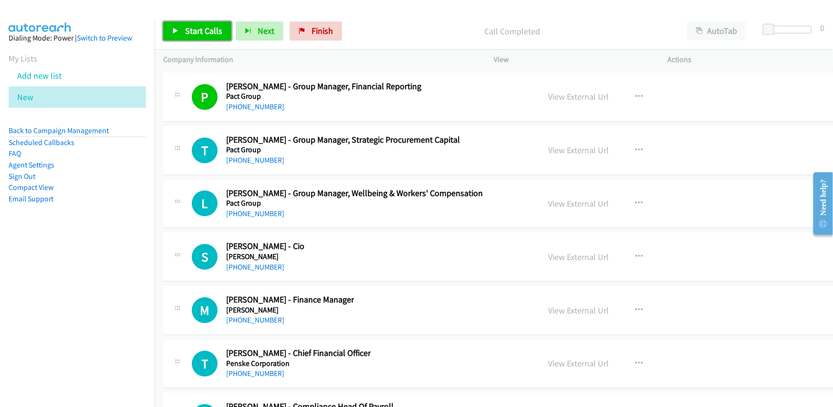
click at [193, 30] on span "Start Calls" at bounding box center [203, 30] width 37 height 11
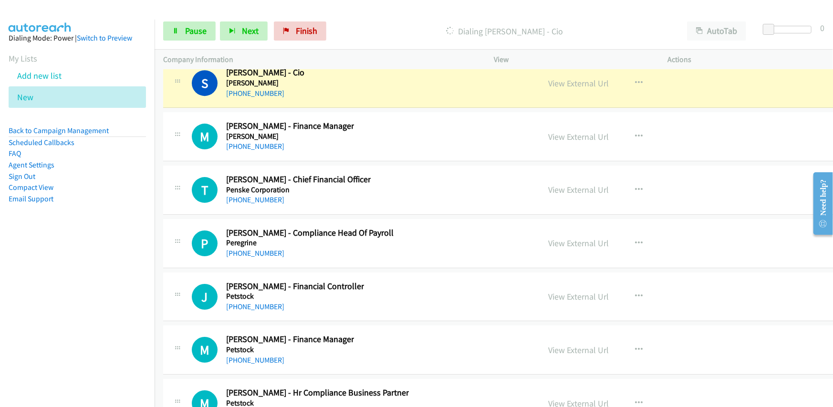
scroll to position [15737, 0]
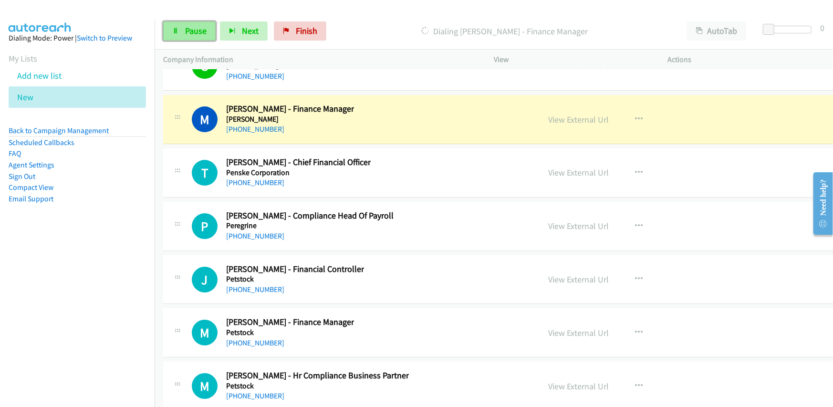
click at [191, 33] on span "Pause" at bounding box center [195, 30] width 21 height 11
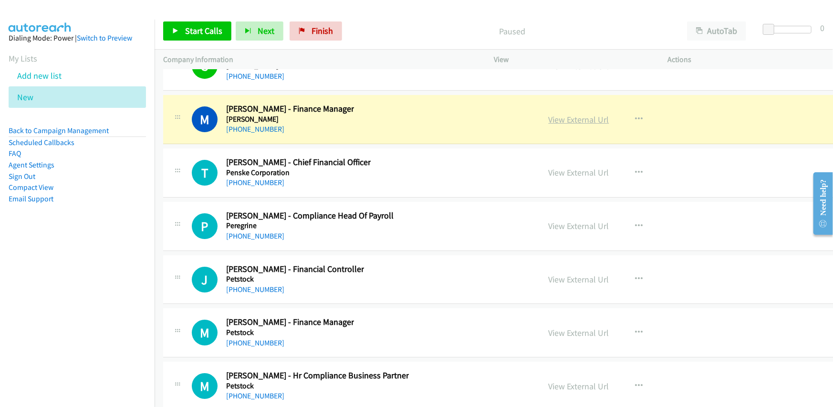
click at [548, 114] on link "View External Url" at bounding box center [578, 119] width 61 height 11
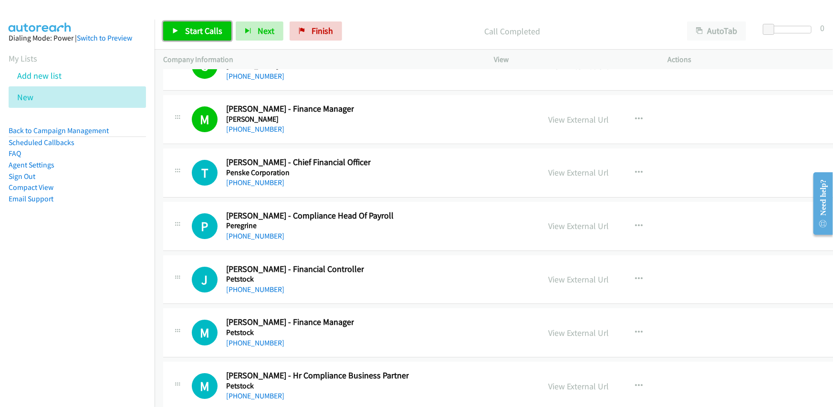
click at [191, 28] on span "Start Calls" at bounding box center [203, 30] width 37 height 11
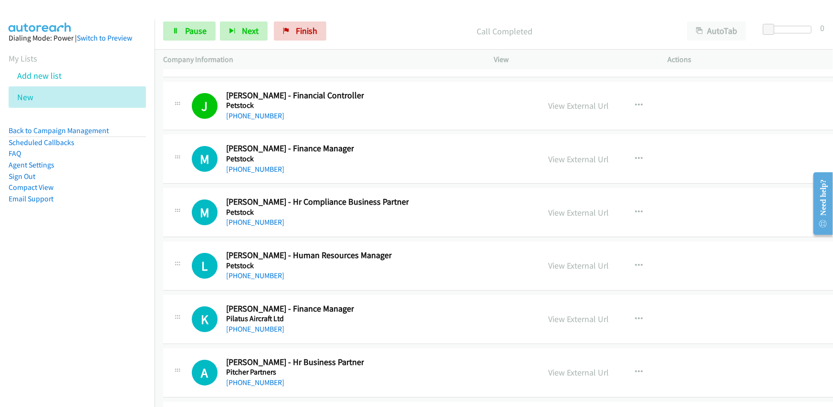
scroll to position [15928, 0]
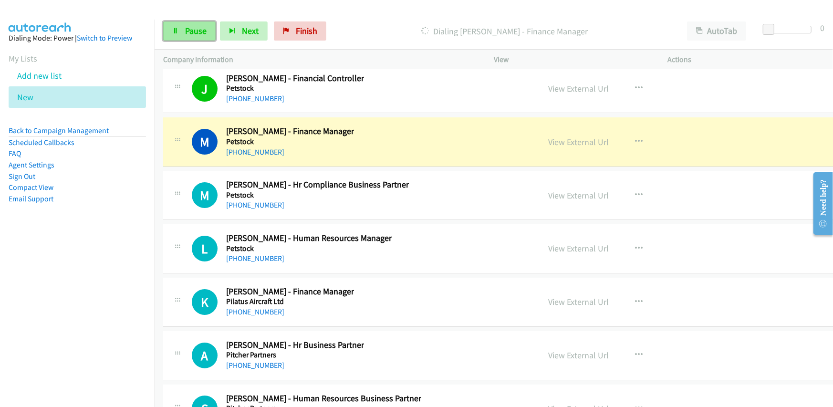
click at [192, 27] on span "Pause" at bounding box center [195, 30] width 21 height 11
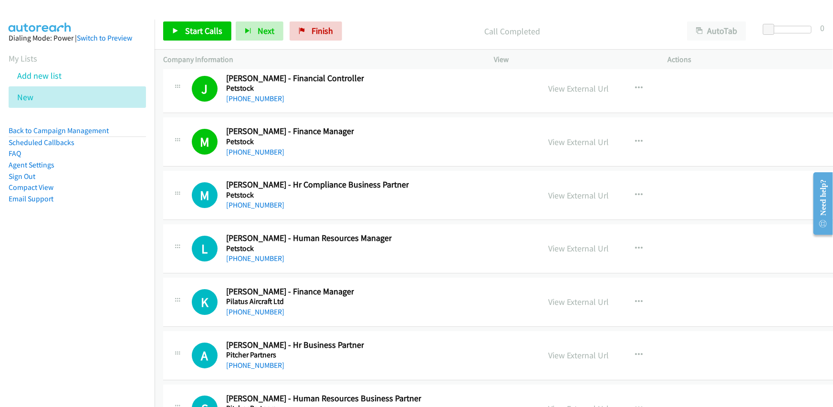
click at [375, 126] on div "M Callback Scheduled [PERSON_NAME] - Finance Manager [PERSON_NAME] [GEOGRAPHIC_…" at bounding box center [362, 141] width 340 height 31
click at [198, 33] on span "Start Calls" at bounding box center [203, 30] width 37 height 11
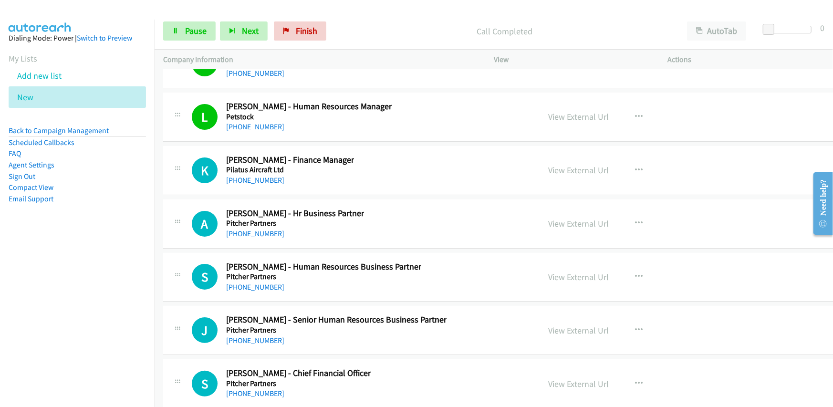
scroll to position [16071, 0]
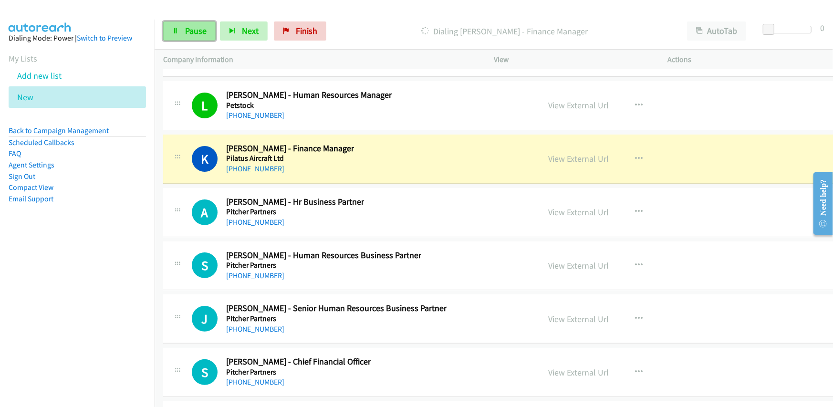
click at [195, 26] on span "Pause" at bounding box center [195, 30] width 21 height 11
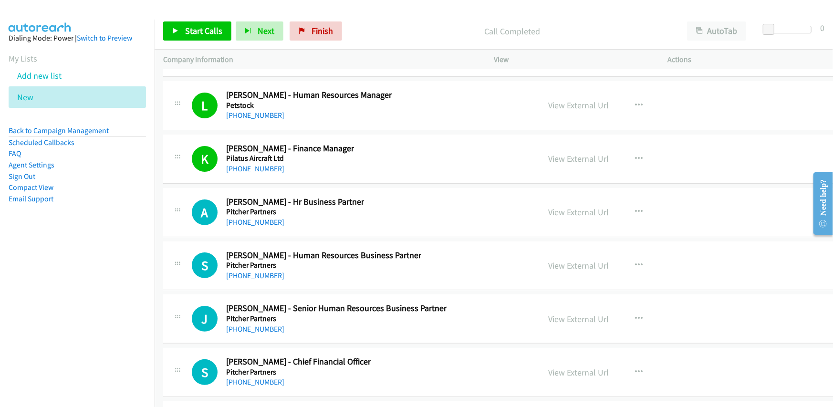
click at [421, 149] on div "K Callback Scheduled [PERSON_NAME] - Finance Manager Pilatus Aircraft Ltd [GEOG…" at bounding box center [362, 158] width 340 height 31
click at [548, 153] on link "View External Url" at bounding box center [578, 158] width 61 height 11
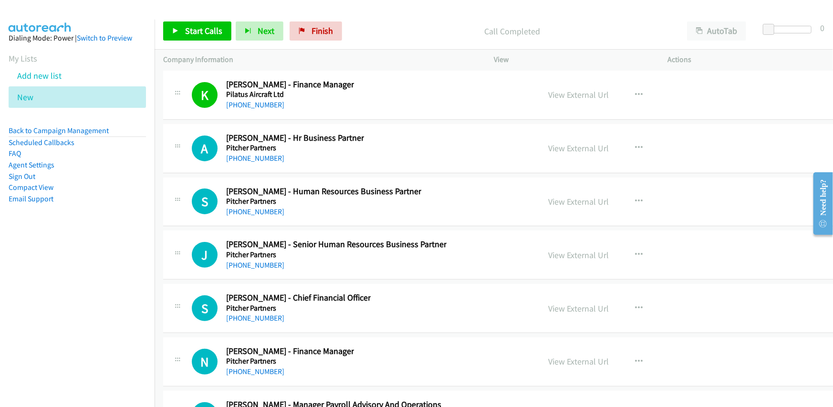
scroll to position [16119, 0]
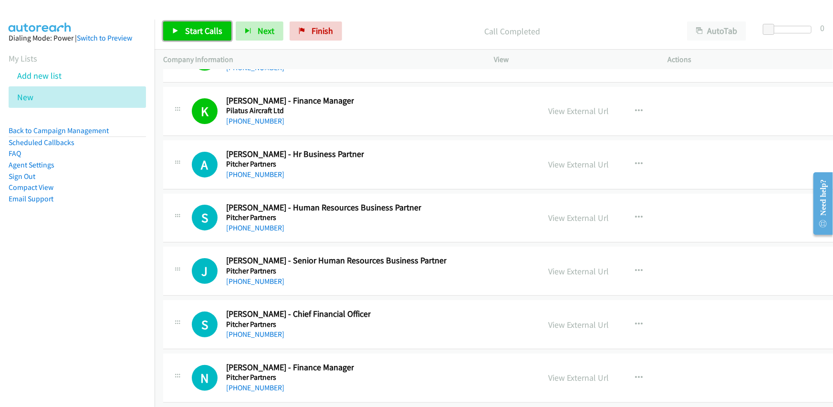
click at [190, 35] on span "Start Calls" at bounding box center [203, 30] width 37 height 11
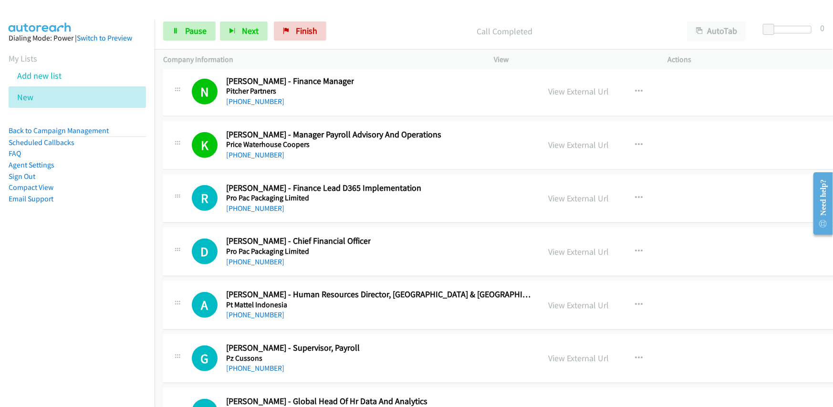
scroll to position [16452, 0]
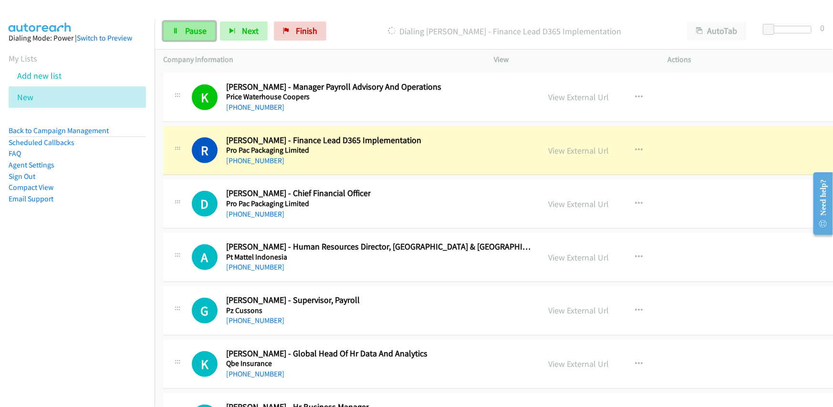
click at [189, 30] on span "Pause" at bounding box center [195, 30] width 21 height 11
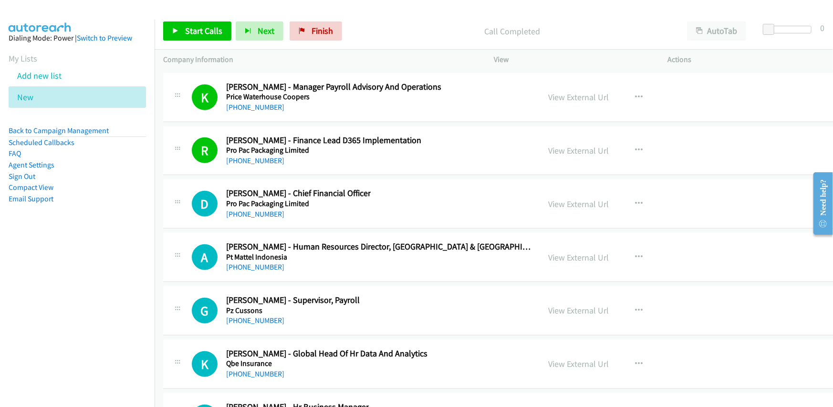
click at [448, 188] on div "D Callback Scheduled [PERSON_NAME] - Chief Financial Officer Pro Pac Packaging …" at bounding box center [362, 203] width 340 height 31
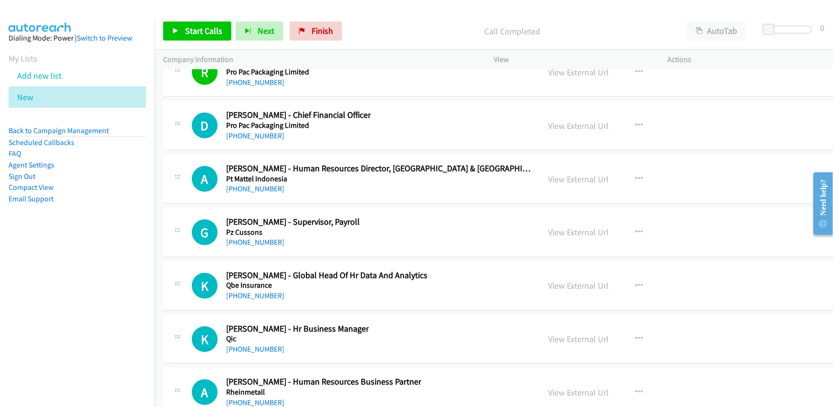
scroll to position [16548, 0]
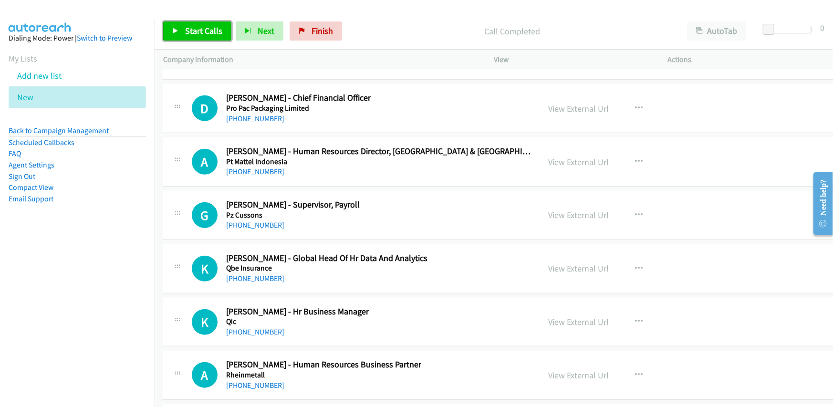
click at [206, 24] on link "Start Calls" at bounding box center [197, 30] width 68 height 19
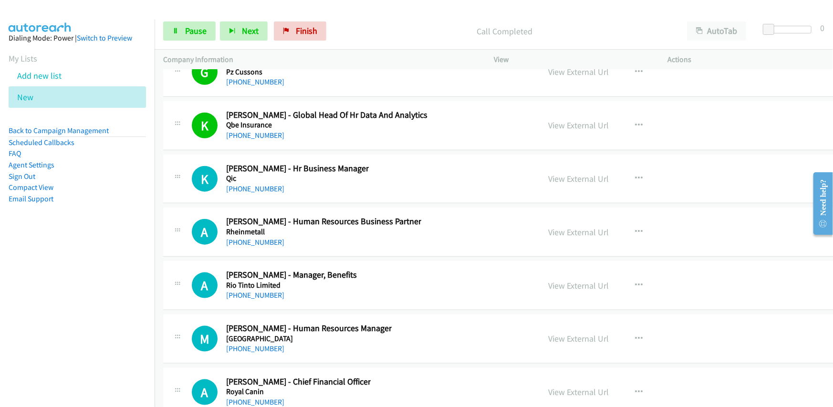
scroll to position [16739, 0]
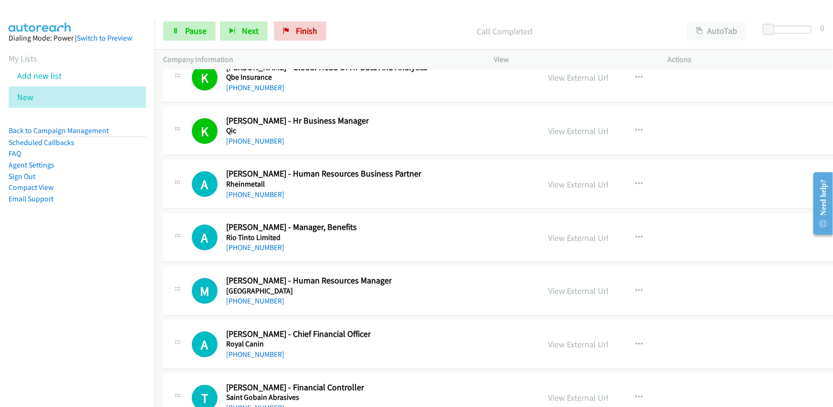
click at [432, 121] on div "K Callback Scheduled [PERSON_NAME] - Hr Business Manager Qic [GEOGRAPHIC_DATA]/…" at bounding box center [362, 130] width 340 height 31
drag, startPoint x: 535, startPoint y: 108, endPoint x: 520, endPoint y: 118, distance: 17.9
click at [548, 125] on link "View External Url" at bounding box center [578, 130] width 61 height 11
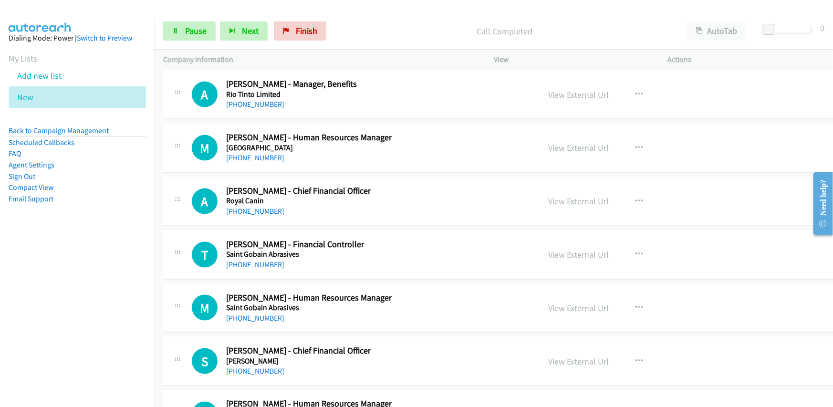
scroll to position [16834, 0]
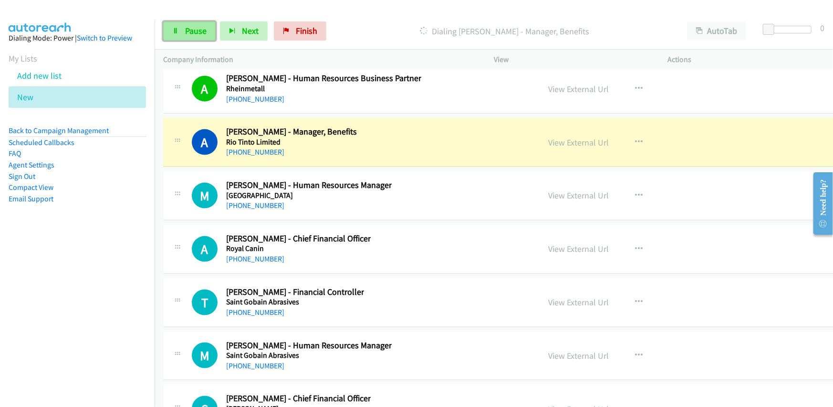
click at [191, 30] on span "Pause" at bounding box center [195, 30] width 21 height 11
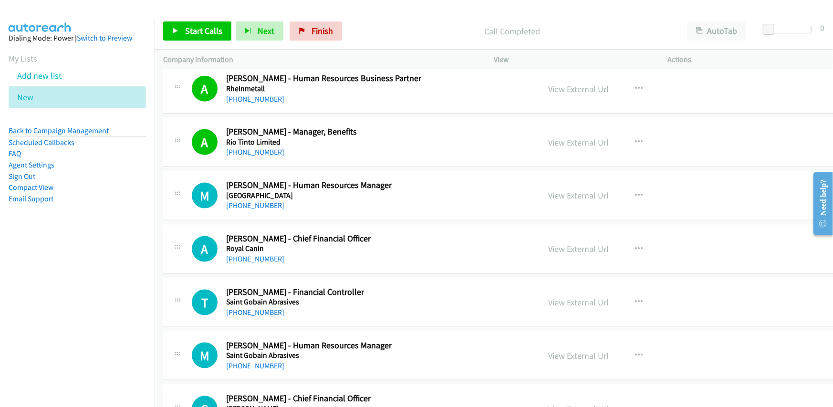
click at [402, 132] on div "A Callback Scheduled [PERSON_NAME] - Manager, Benefits Rio Tinto Limited [GEOGR…" at bounding box center [362, 141] width 340 height 31
click at [548, 137] on link "View External Url" at bounding box center [578, 142] width 61 height 11
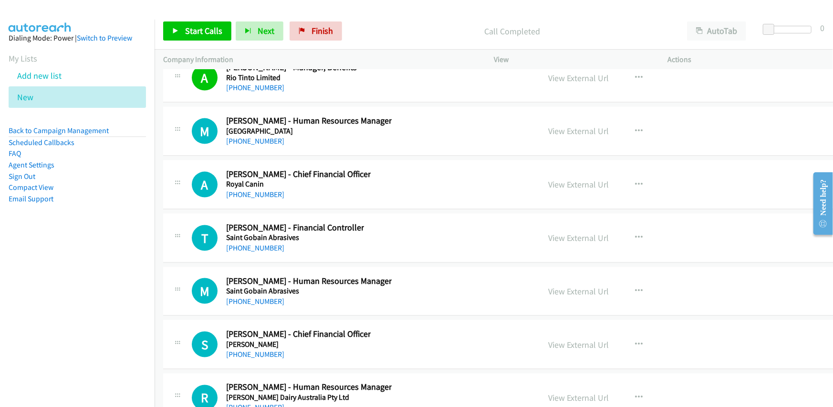
scroll to position [16882, 0]
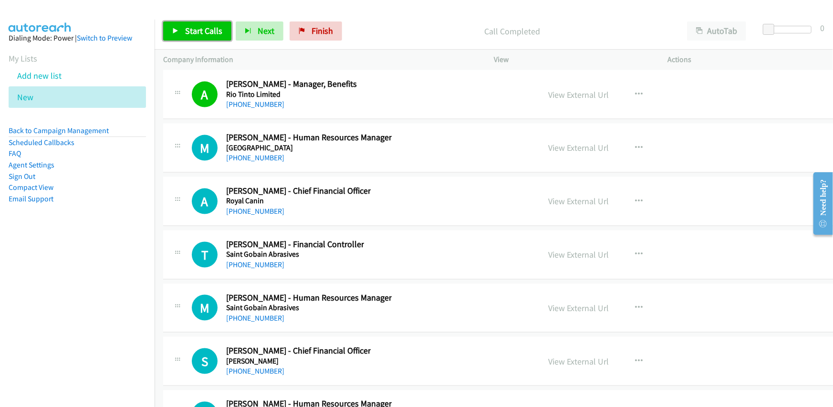
click at [197, 29] on span "Start Calls" at bounding box center [203, 30] width 37 height 11
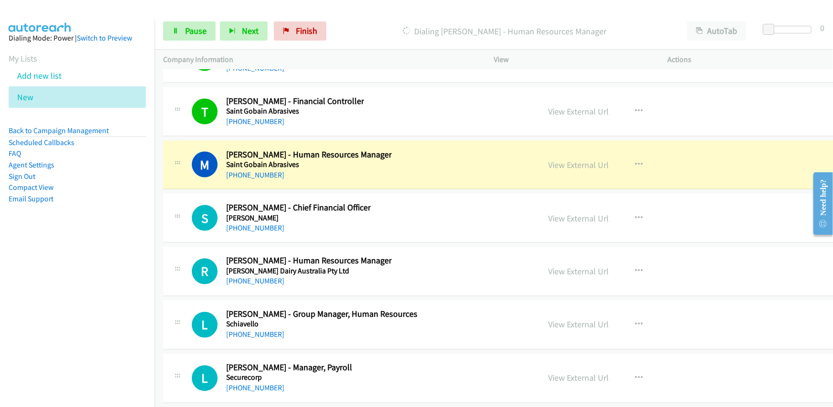
scroll to position [17072, 0]
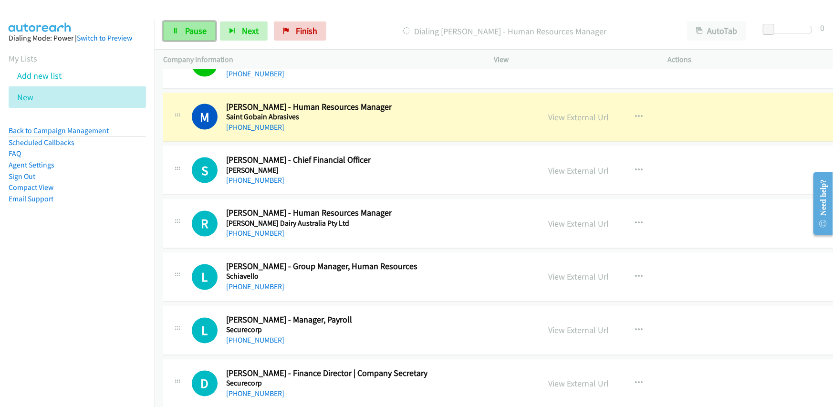
click at [186, 28] on span "Pause" at bounding box center [195, 30] width 21 height 11
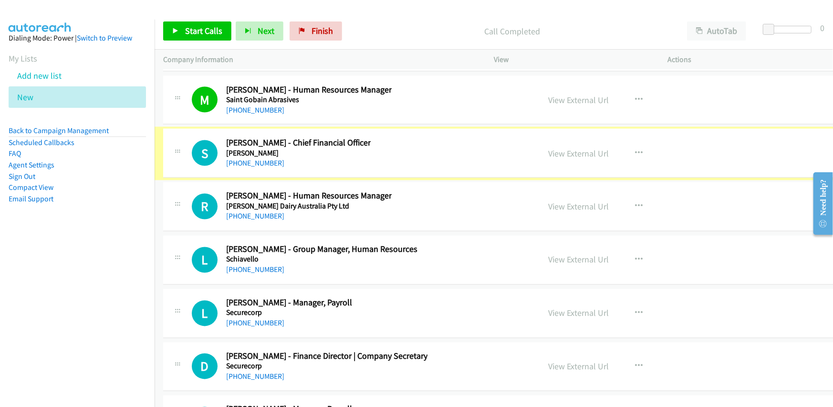
scroll to position [17120, 0]
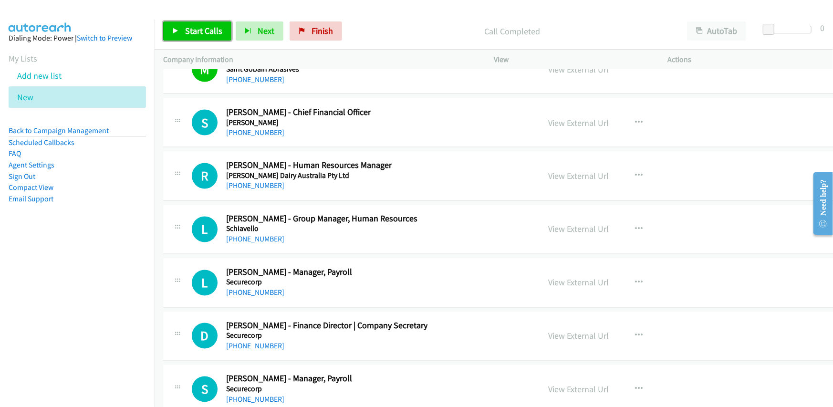
click at [190, 31] on span "Start Calls" at bounding box center [203, 30] width 37 height 11
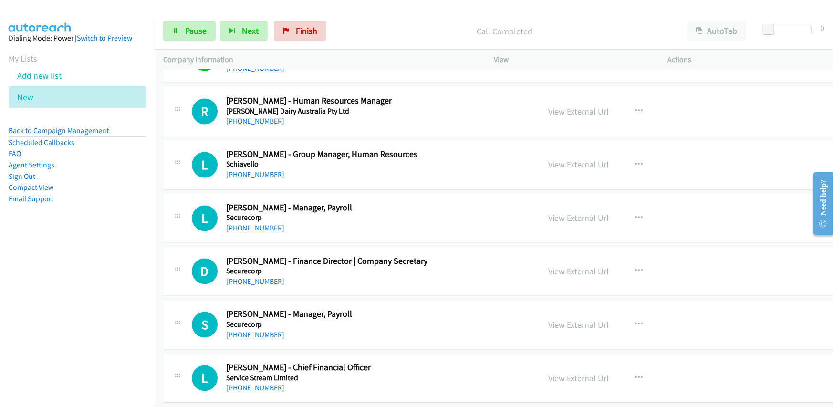
scroll to position [17168, 0]
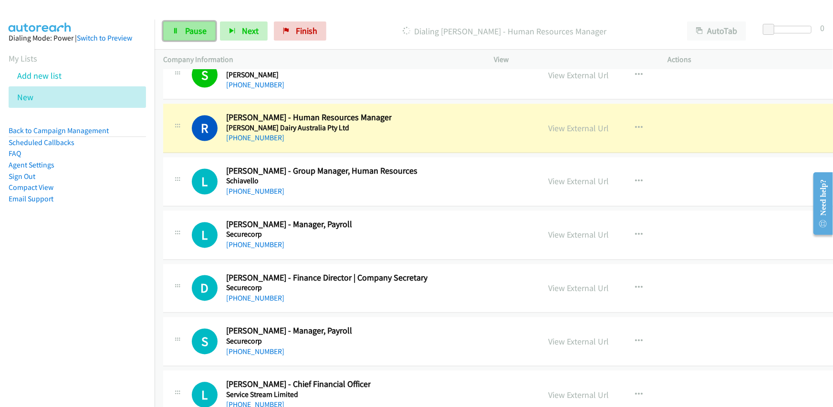
click at [187, 28] on span "Pause" at bounding box center [195, 30] width 21 height 11
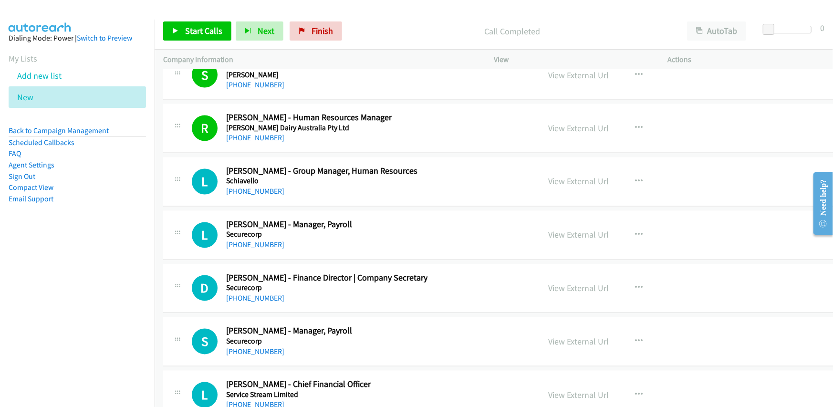
click at [422, 119] on div "R Callback Scheduled [PERSON_NAME] - Human Resources Manager [PERSON_NAME] Dair…" at bounding box center [362, 128] width 340 height 31
click at [548, 123] on link "View External Url" at bounding box center [578, 128] width 61 height 11
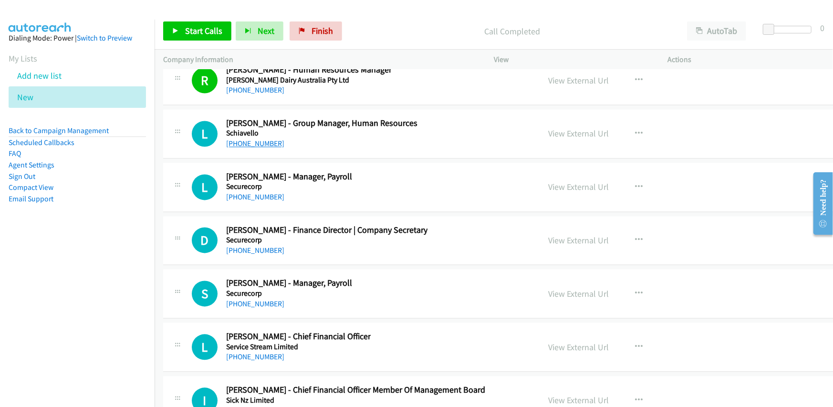
click at [259, 139] on link "[PHONE_NUMBER]" at bounding box center [255, 143] width 58 height 9
click at [193, 29] on span "Start Calls" at bounding box center [203, 30] width 37 height 11
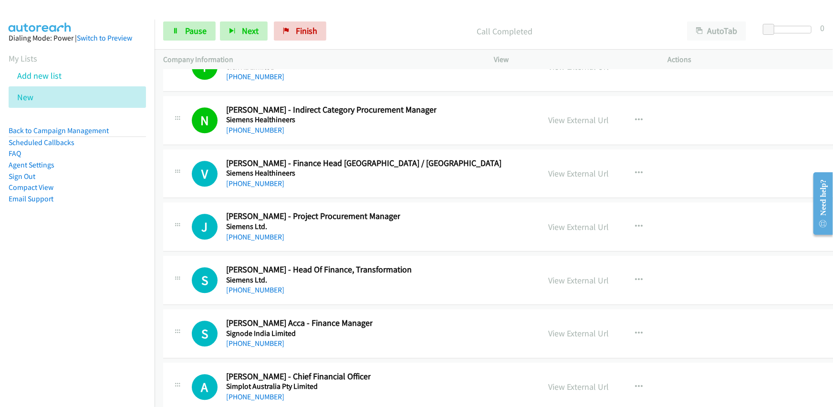
scroll to position [17597, 0]
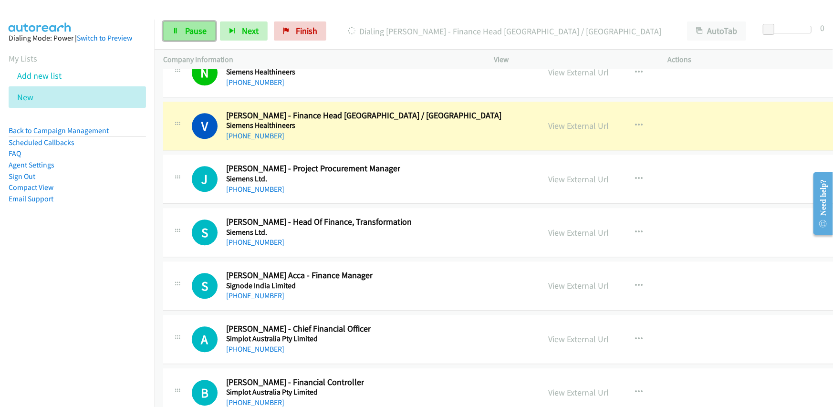
click at [182, 29] on link "Pause" at bounding box center [189, 30] width 52 height 19
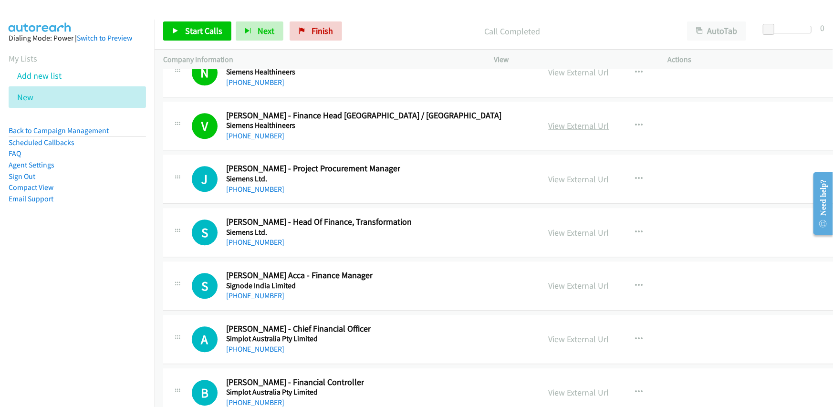
click at [548, 120] on link "View External Url" at bounding box center [578, 125] width 61 height 11
click at [204, 31] on span "Start Calls" at bounding box center [203, 30] width 37 height 11
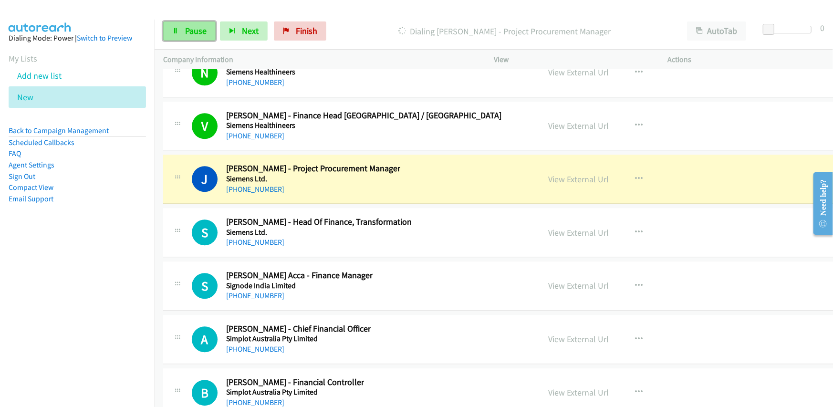
click at [186, 25] on span "Pause" at bounding box center [195, 30] width 21 height 11
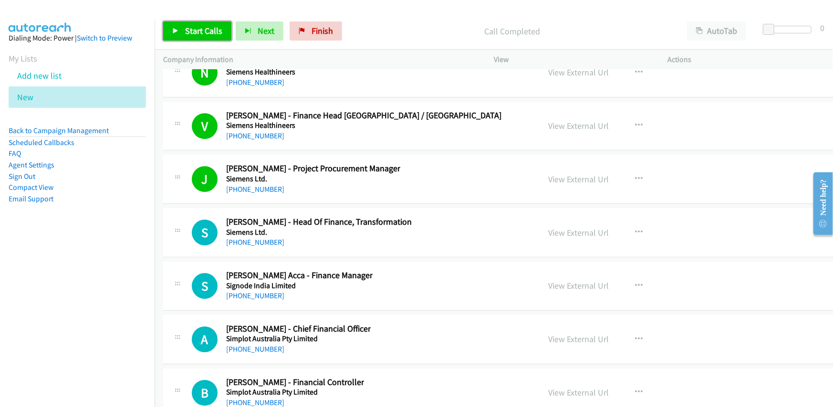
click at [197, 32] on span "Start Calls" at bounding box center [203, 30] width 37 height 11
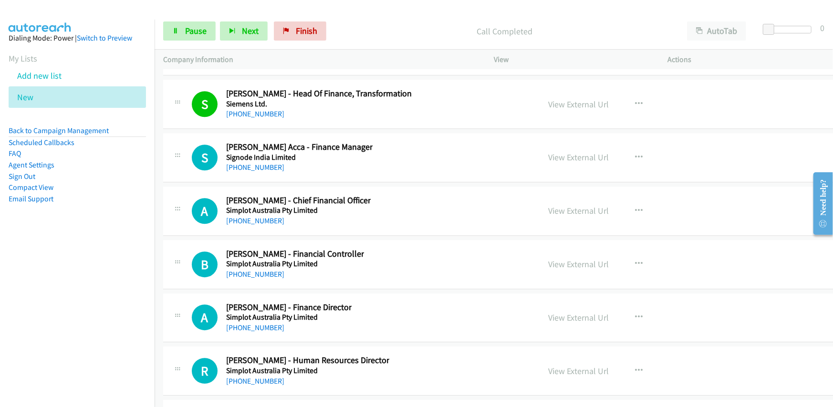
scroll to position [17740, 0]
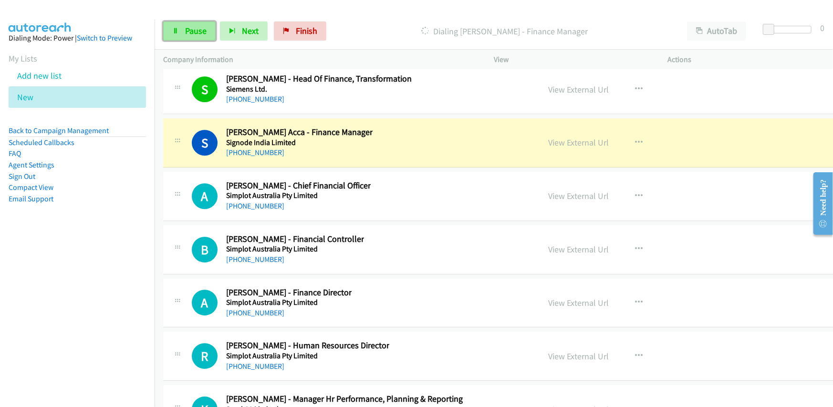
click at [180, 28] on link "Pause" at bounding box center [189, 30] width 52 height 19
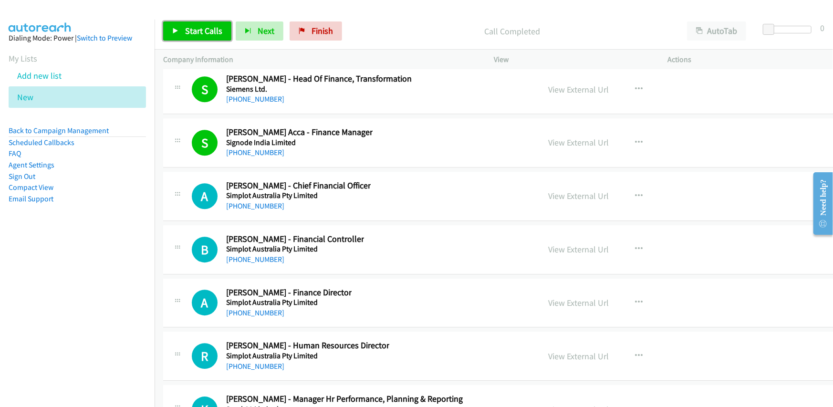
click at [197, 27] on span "Start Calls" at bounding box center [203, 30] width 37 height 11
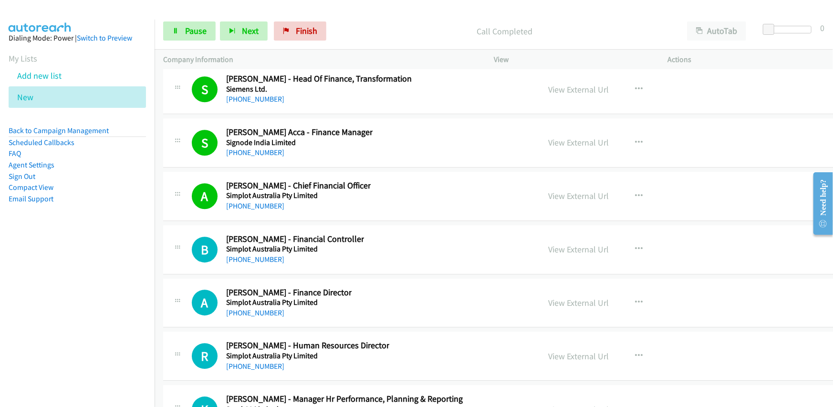
click at [121, 386] on nav "Dialing Mode: Power | Switch to Preview My Lists Add new list New Back to Campa…" at bounding box center [77, 223] width 155 height 407
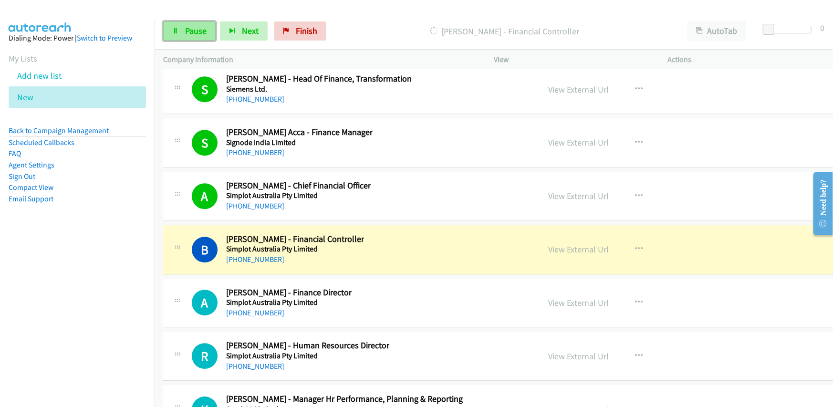
click at [200, 36] on link "Pause" at bounding box center [189, 30] width 52 height 19
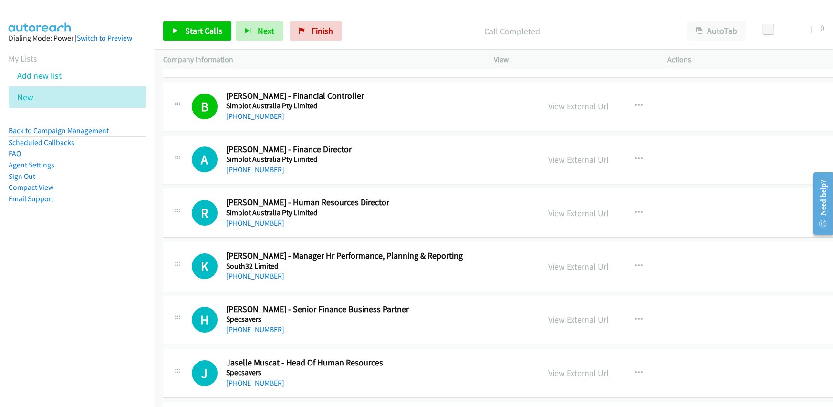
scroll to position [17931, 0]
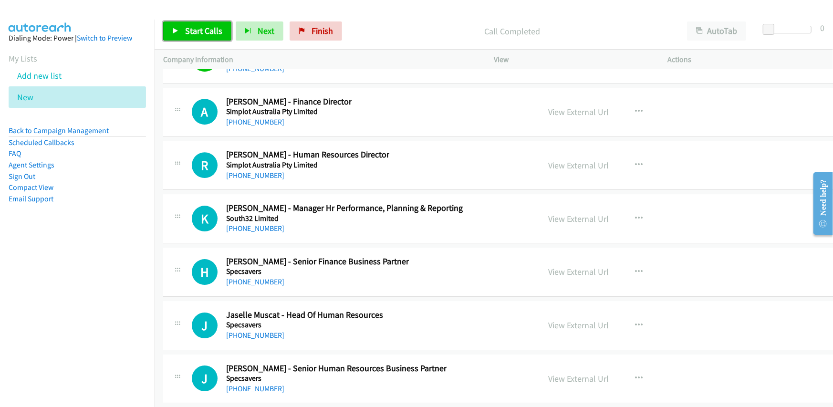
click at [197, 24] on link "Start Calls" at bounding box center [197, 30] width 68 height 19
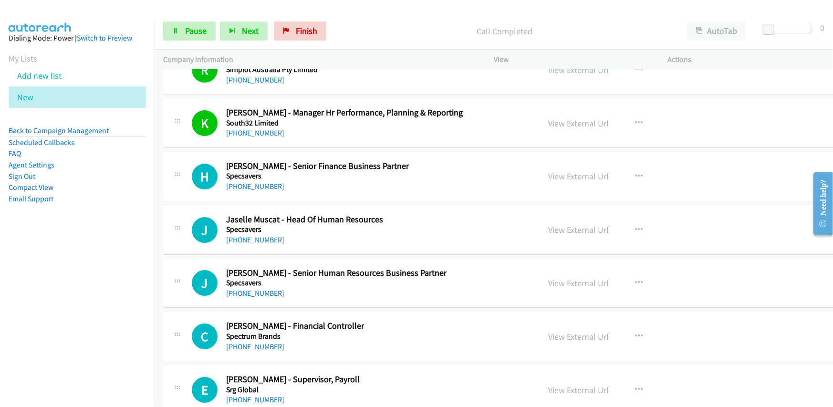
scroll to position [18074, 0]
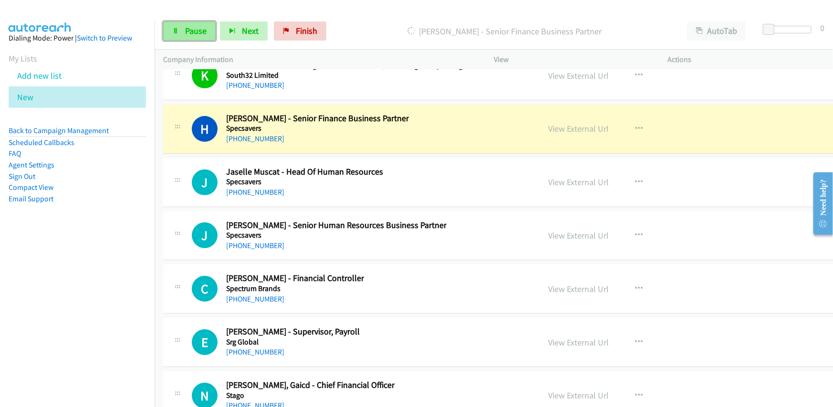
click at [195, 33] on span "Pause" at bounding box center [195, 30] width 21 height 11
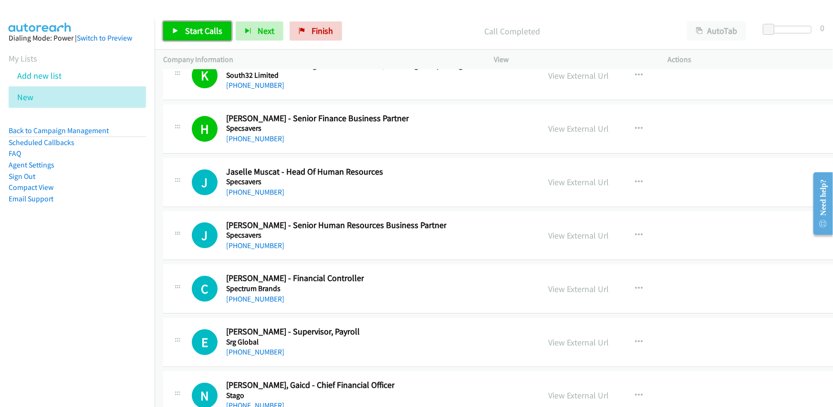
click at [178, 37] on link "Start Calls" at bounding box center [197, 30] width 68 height 19
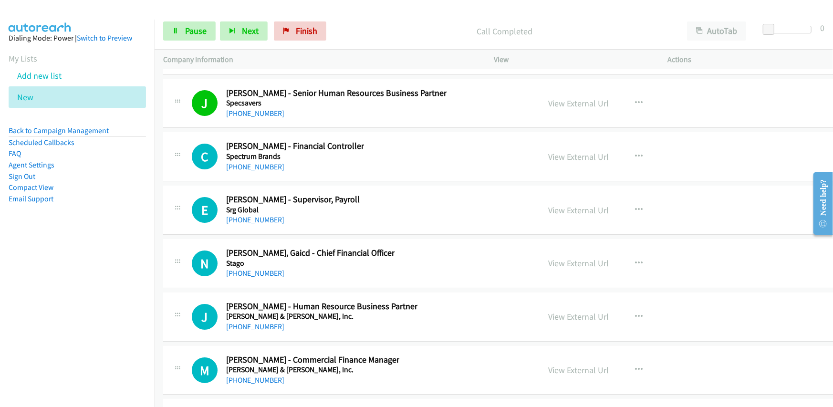
scroll to position [18217, 0]
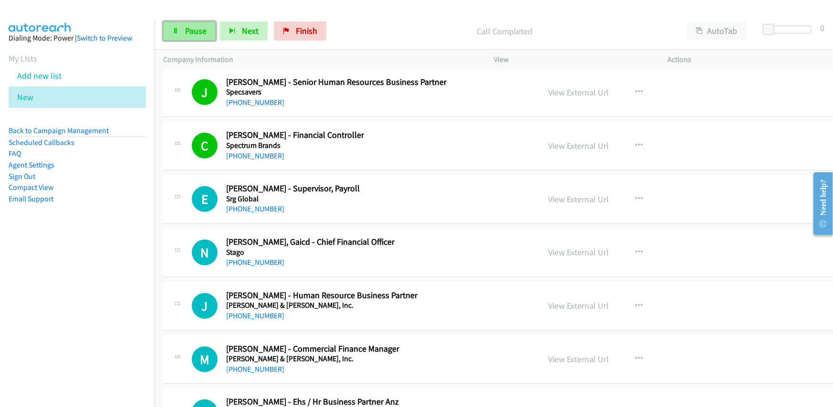
click at [180, 31] on link "Pause" at bounding box center [189, 30] width 52 height 19
click at [203, 29] on span "Start Calls" at bounding box center [203, 30] width 37 height 11
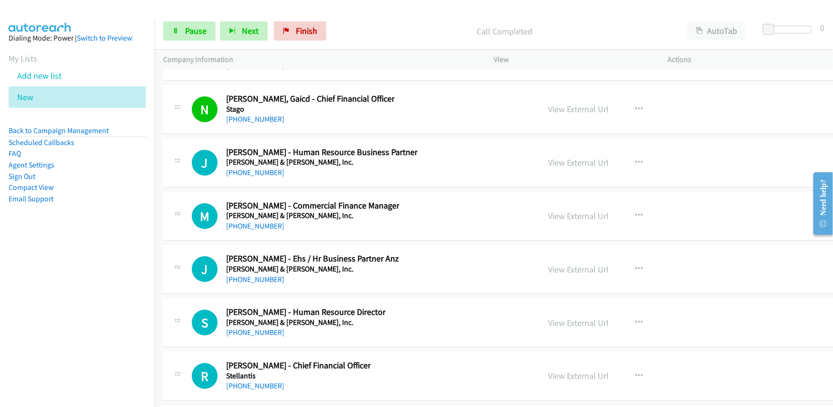
scroll to position [18408, 0]
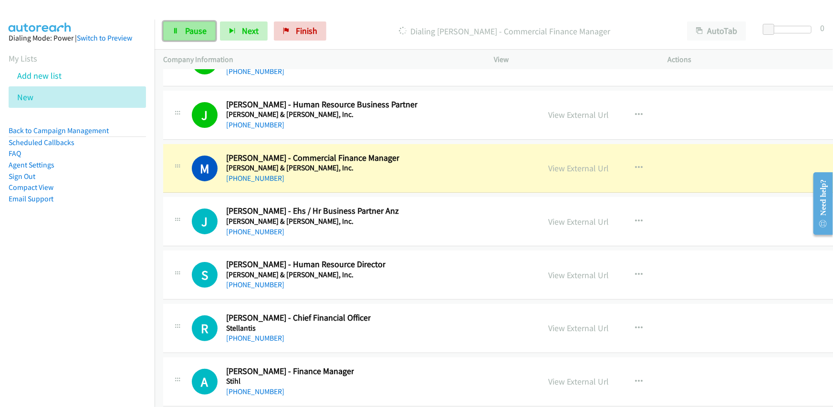
click at [184, 30] on link "Pause" at bounding box center [189, 30] width 52 height 19
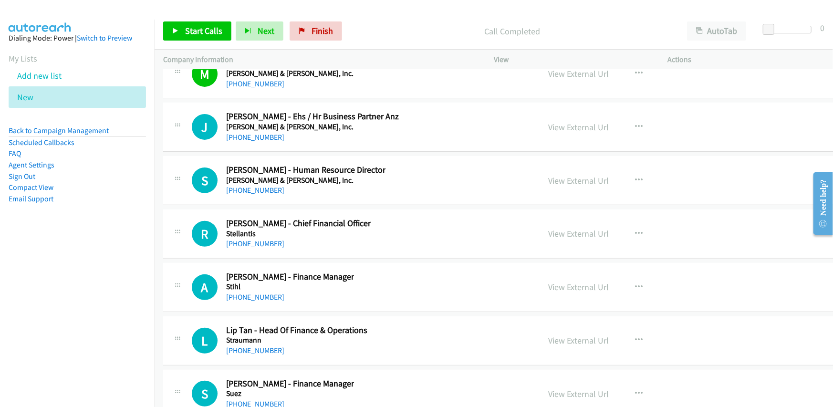
scroll to position [18503, 0]
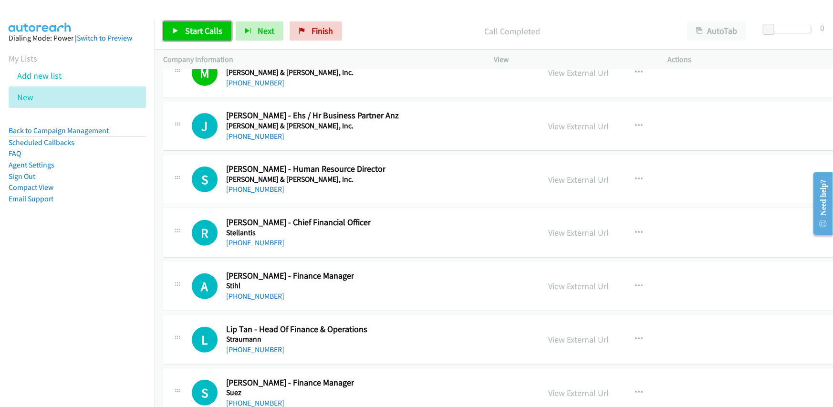
click at [203, 31] on span "Start Calls" at bounding box center [203, 30] width 37 height 11
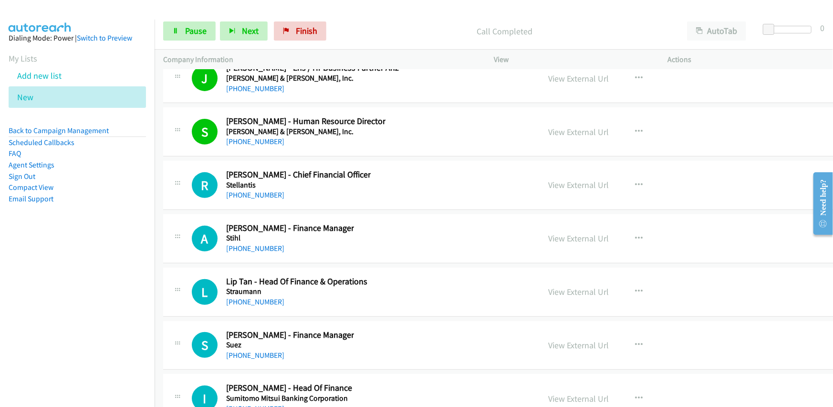
scroll to position [18598, 0]
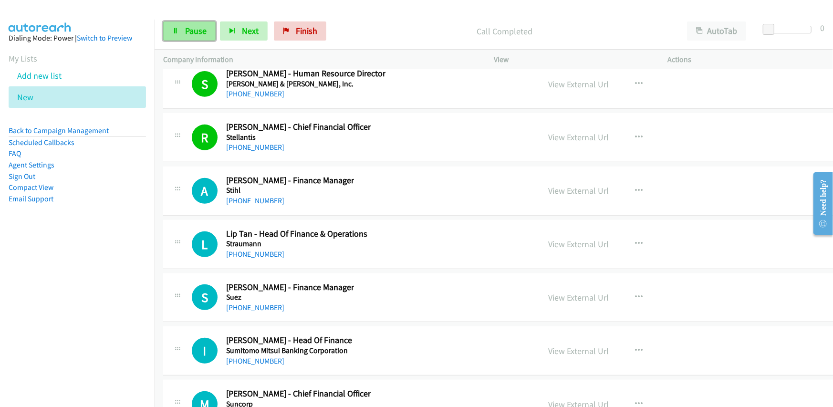
click at [181, 28] on link "Pause" at bounding box center [189, 30] width 52 height 19
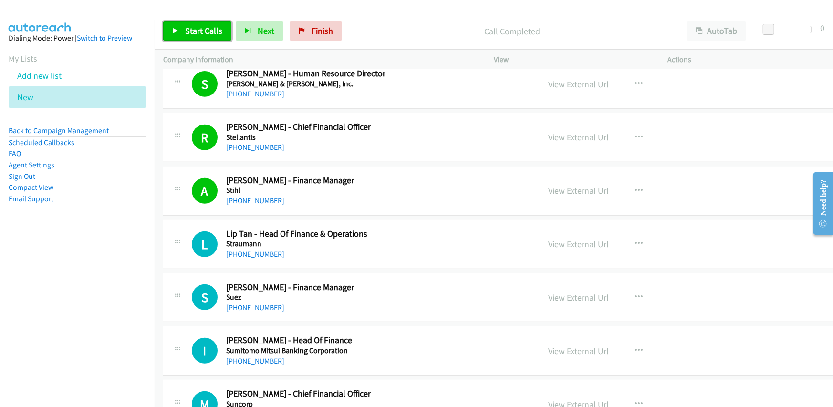
click at [202, 35] on span "Start Calls" at bounding box center [203, 30] width 37 height 11
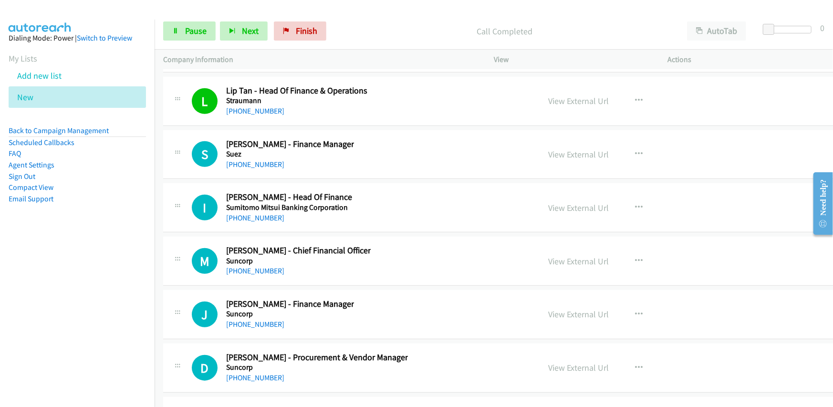
scroll to position [18789, 0]
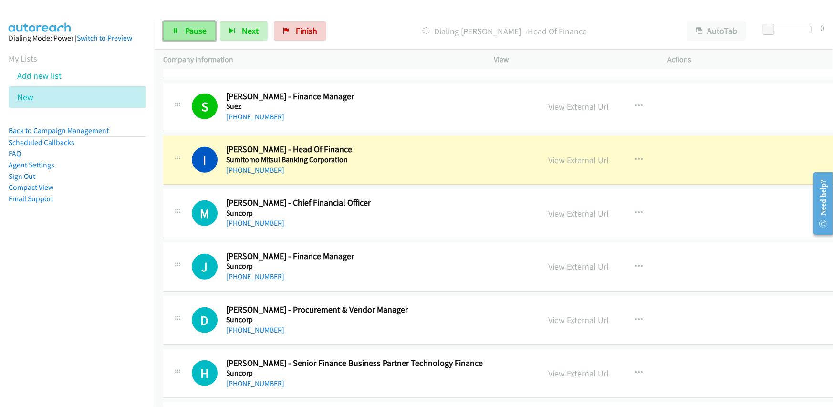
click at [186, 33] on span "Pause" at bounding box center [195, 30] width 21 height 11
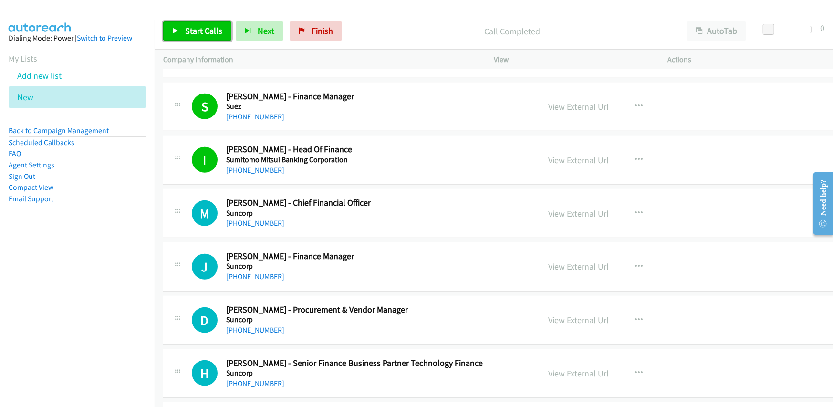
click at [187, 28] on span "Start Calls" at bounding box center [203, 30] width 37 height 11
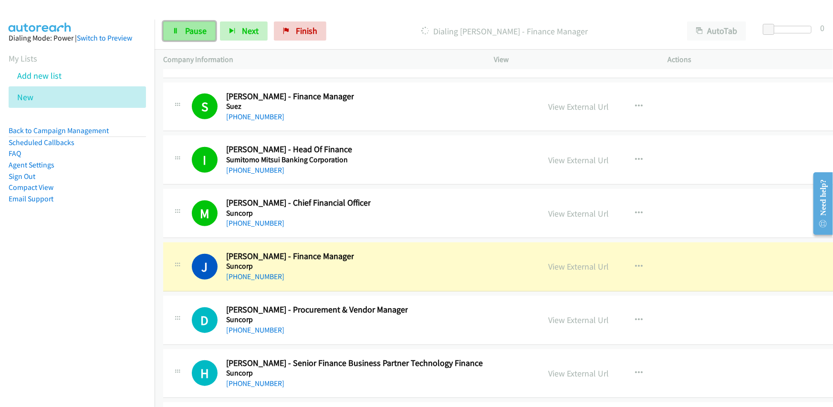
click at [190, 30] on span "Pause" at bounding box center [195, 30] width 21 height 11
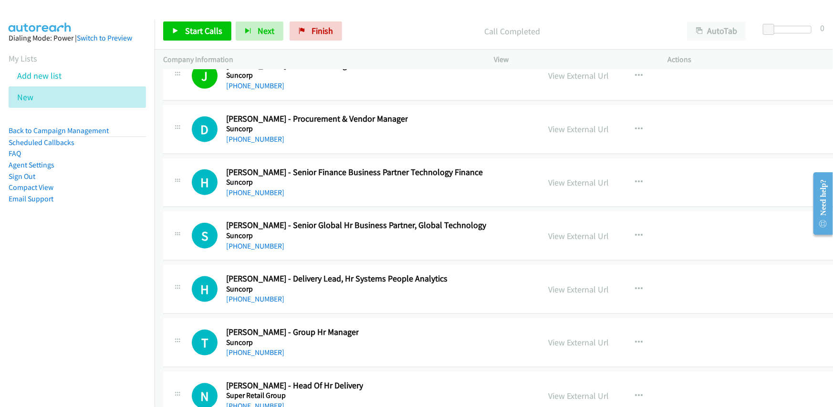
scroll to position [18932, 0]
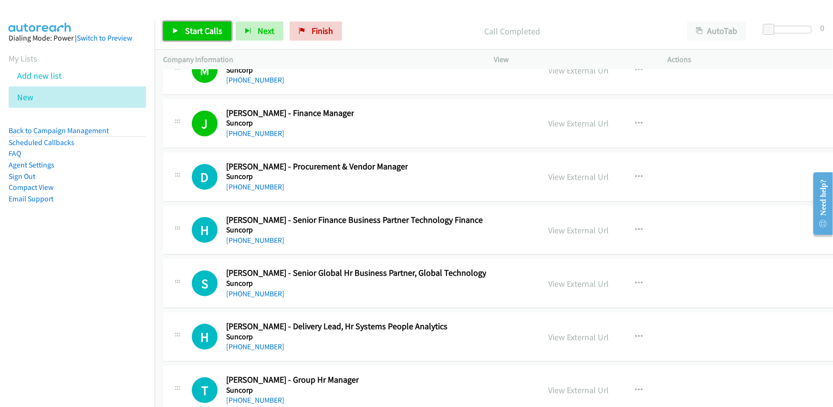
click at [189, 33] on span "Start Calls" at bounding box center [203, 30] width 37 height 11
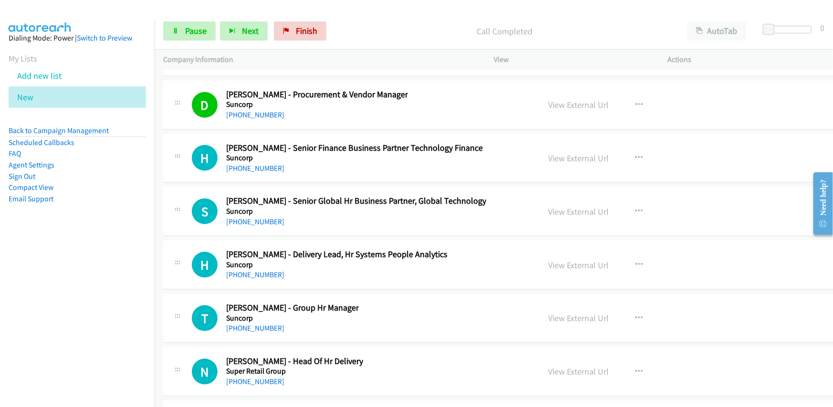
scroll to position [19028, 0]
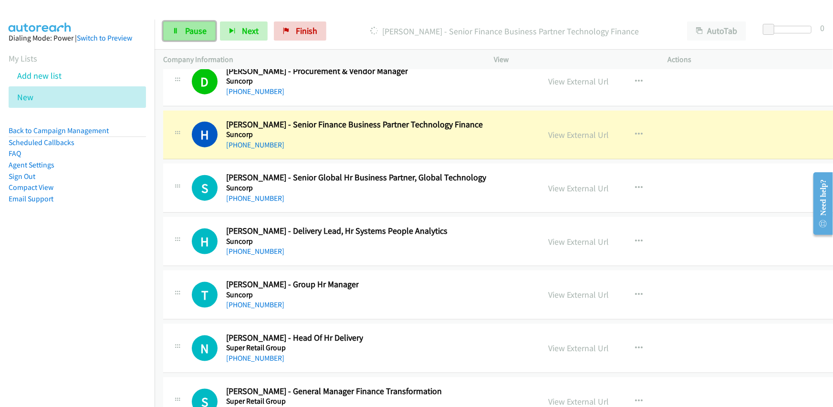
click at [203, 30] on span "Pause" at bounding box center [195, 30] width 21 height 11
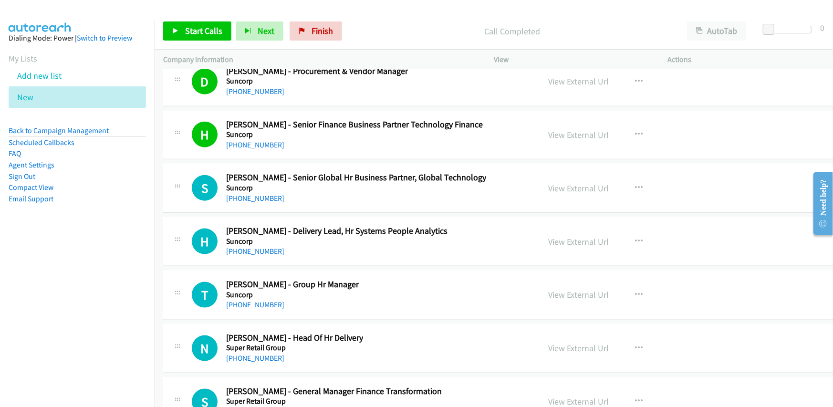
click at [331, 139] on div "[PHONE_NUMBER]" at bounding box center [354, 144] width 257 height 11
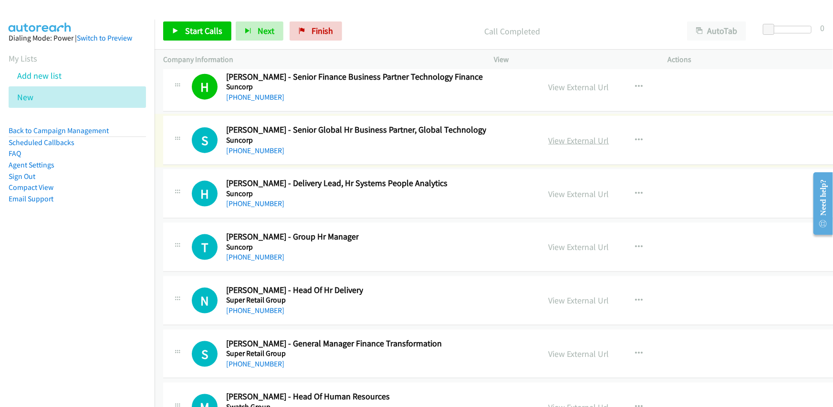
click at [563, 135] on link "View External Url" at bounding box center [578, 140] width 61 height 11
click at [249, 146] on link "[PHONE_NUMBER]" at bounding box center [255, 150] width 58 height 9
click at [361, 145] on div "[PHONE_NUMBER]" at bounding box center [356, 150] width 260 height 11
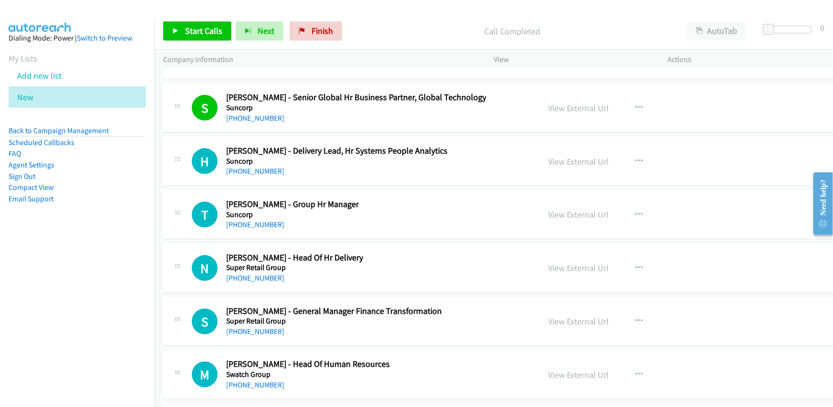
scroll to position [19123, 0]
